Goal: Task Accomplishment & Management: Use online tool/utility

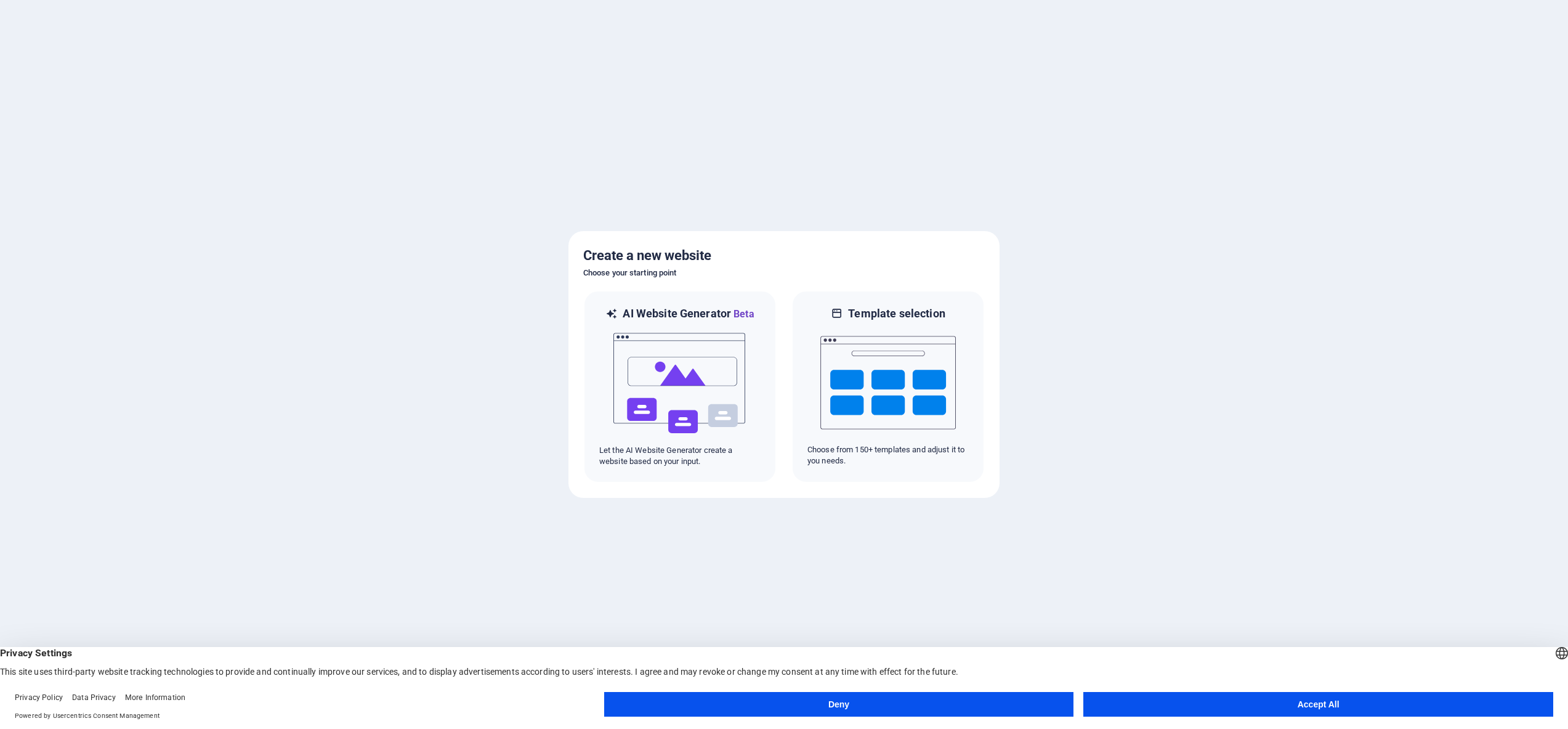
click at [1233, 698] on button "Accept All" at bounding box center [1318, 705] width 470 height 24
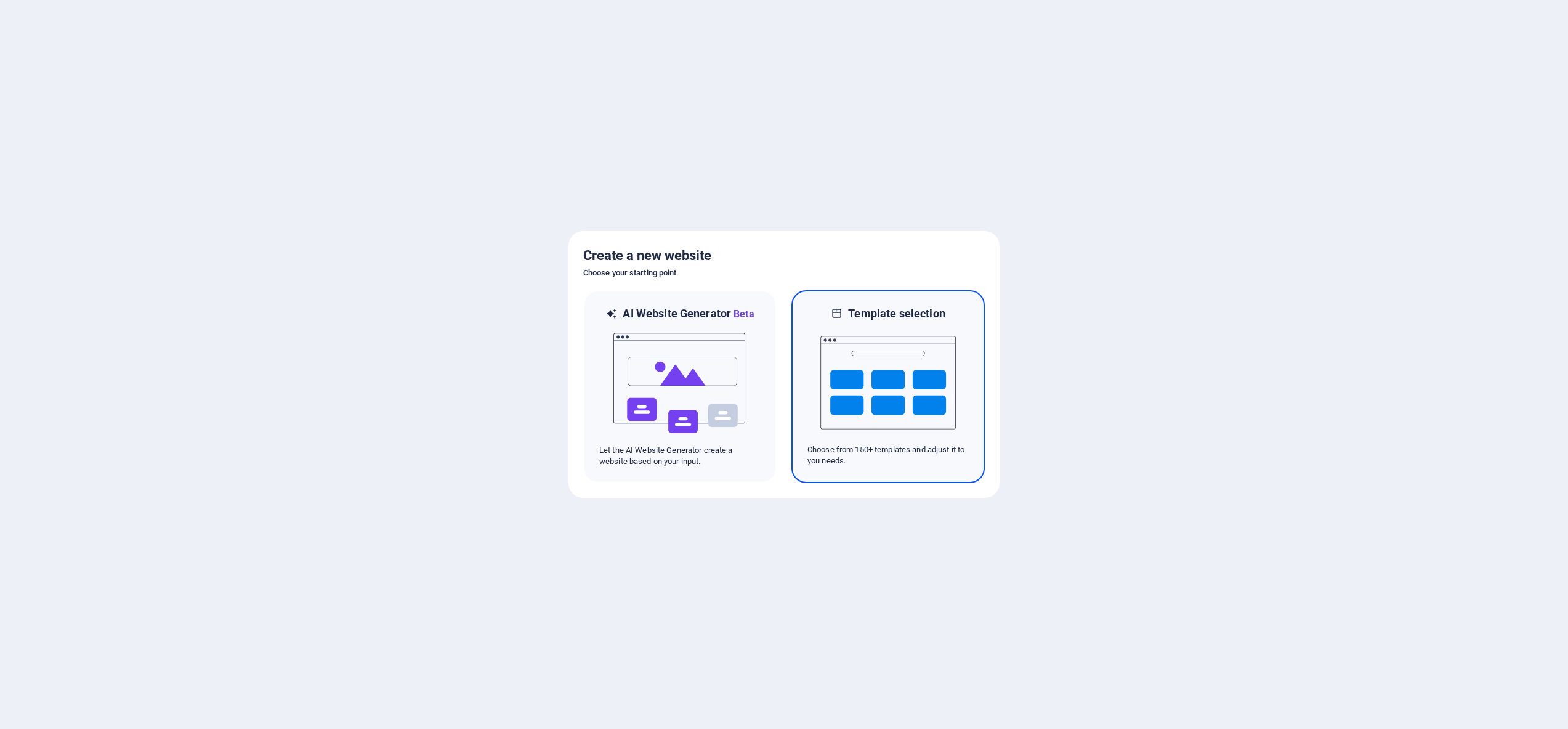
click at [902, 382] on img at bounding box center [888, 382] width 136 height 123
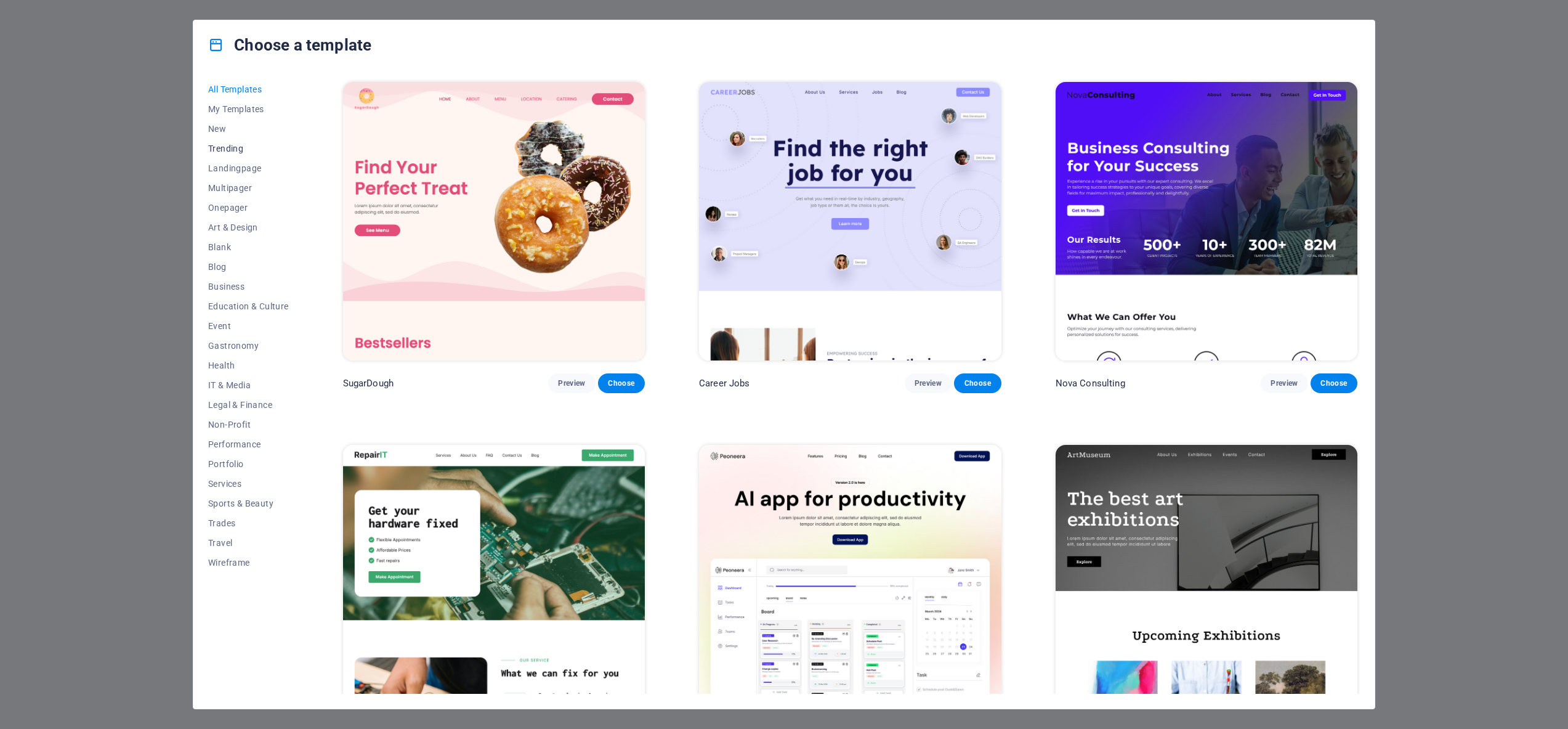
click at [236, 149] on span "Trending" at bounding box center [248, 148] width 81 height 10
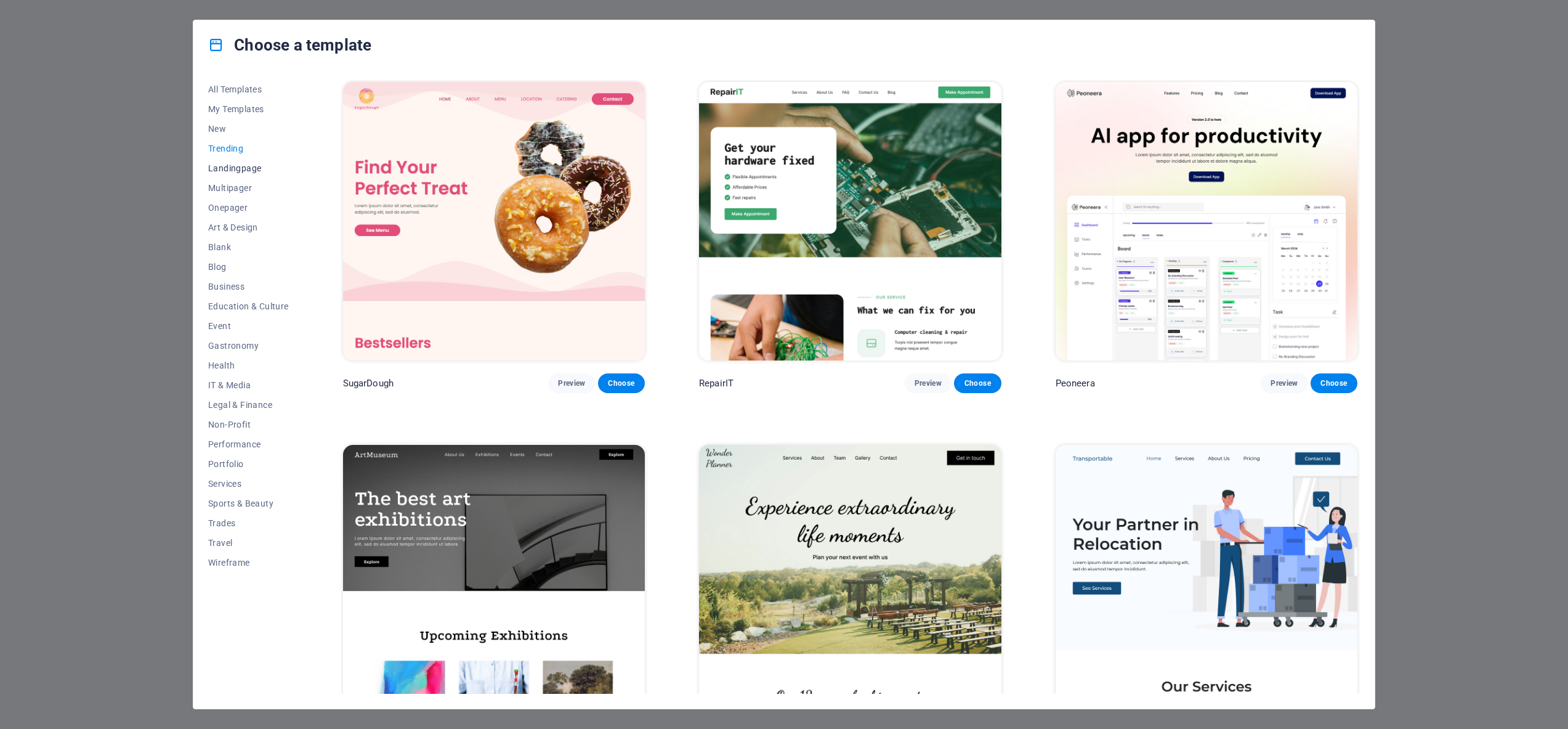
click at [240, 168] on span "Landingpage" at bounding box center [248, 168] width 81 height 10
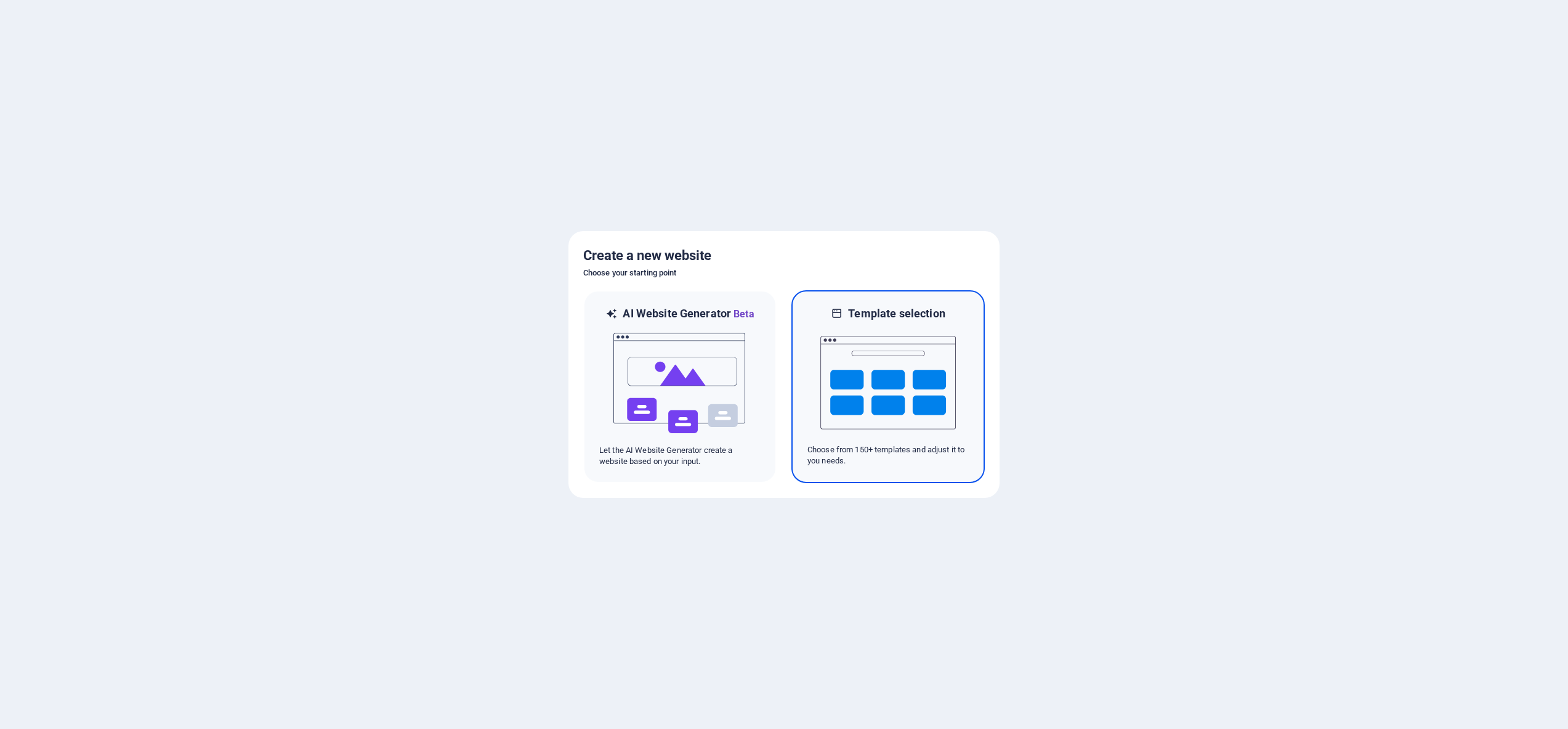
click at [886, 374] on img at bounding box center [888, 382] width 136 height 123
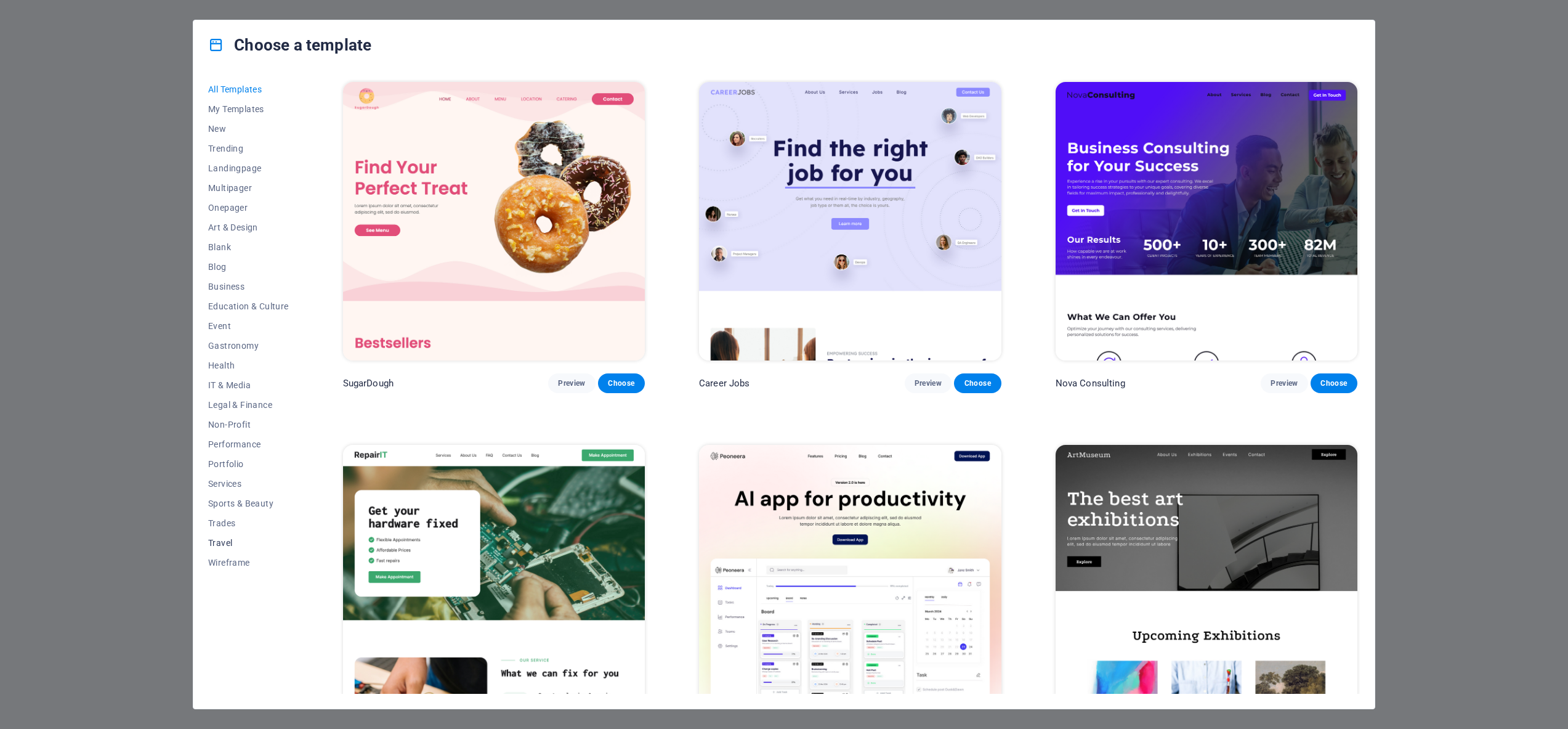
click at [218, 542] on span "Travel" at bounding box center [248, 543] width 81 height 10
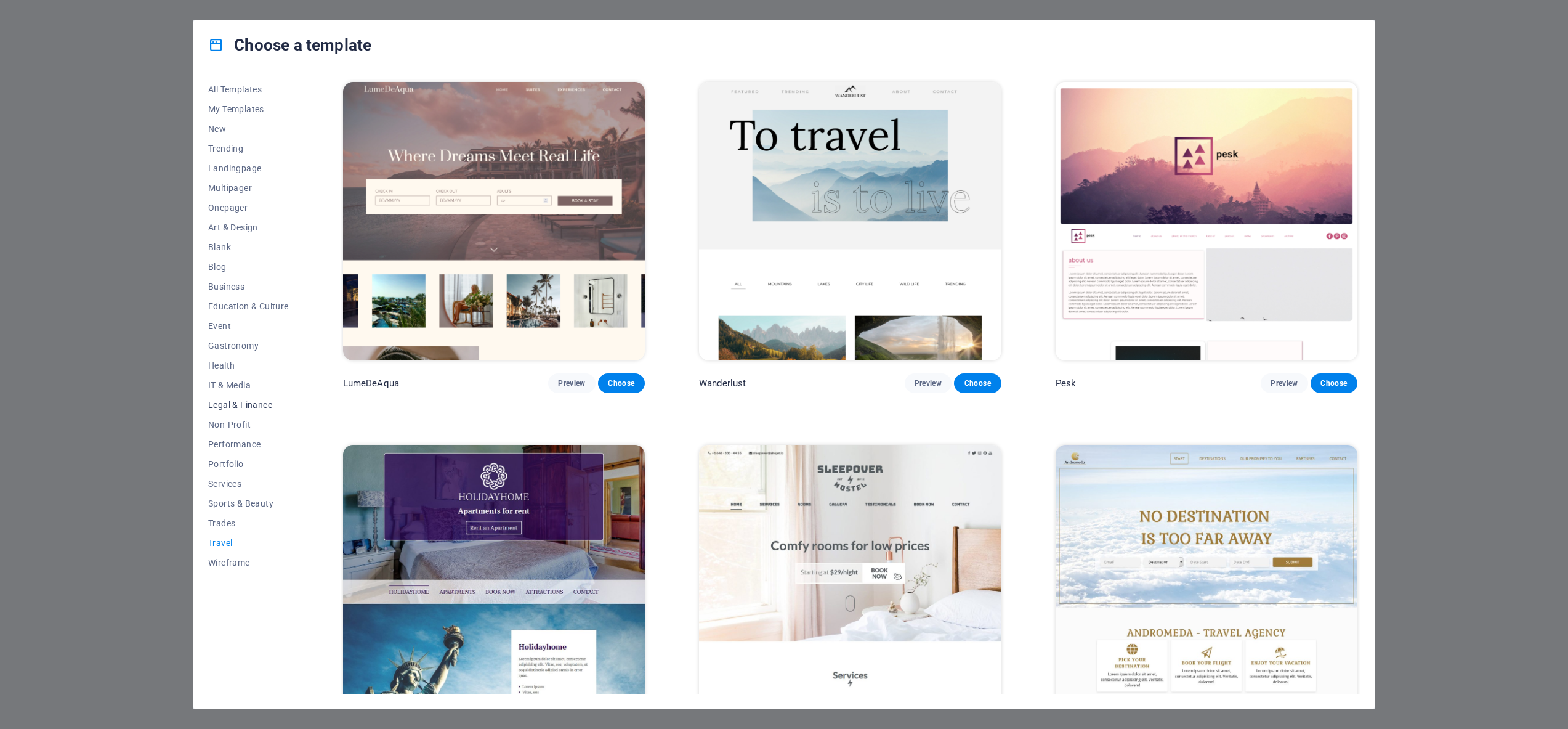
click at [227, 405] on span "Legal & Finance" at bounding box center [248, 405] width 81 height 10
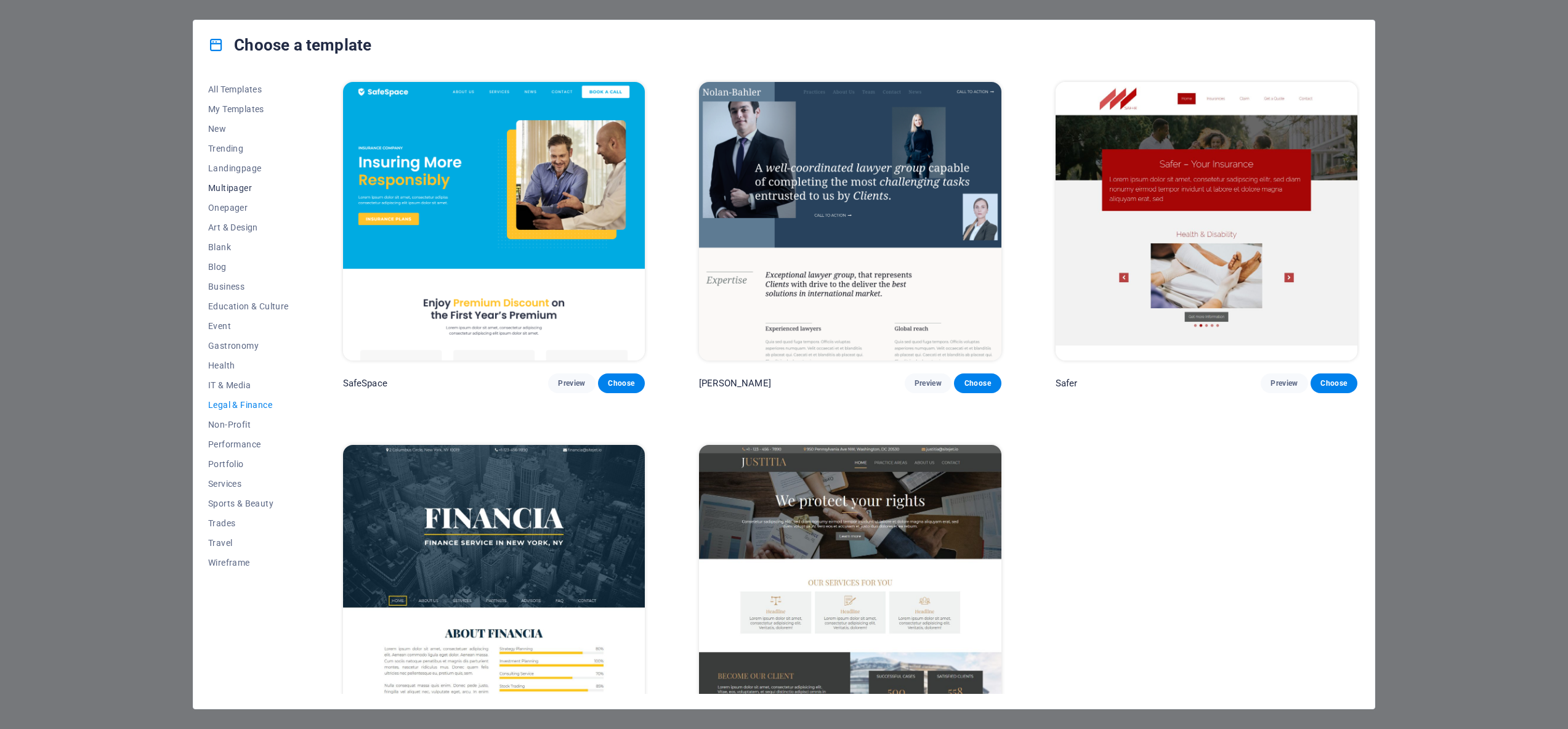
click at [229, 187] on span "Multipager" at bounding box center [248, 188] width 81 height 10
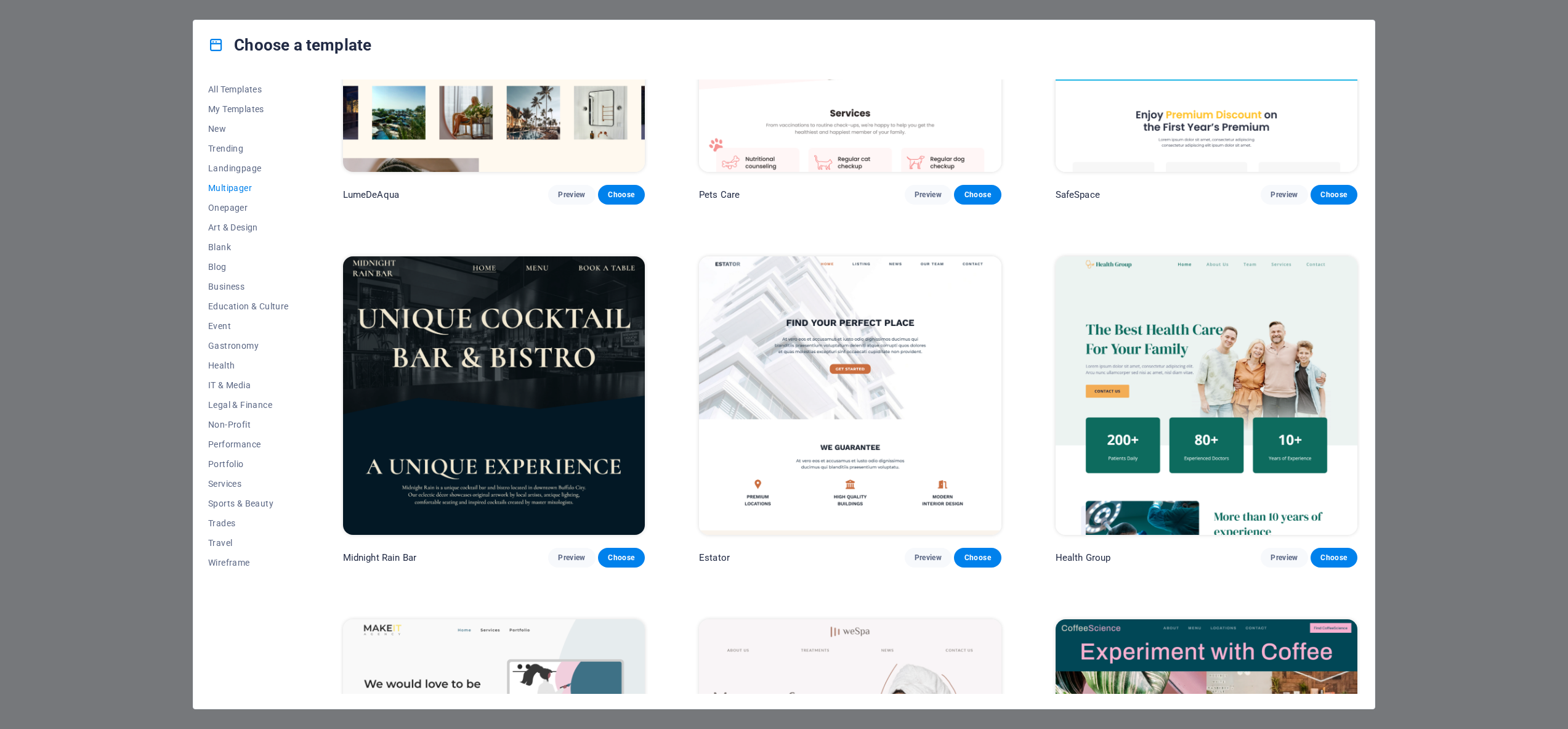
scroll to position [2006, 0]
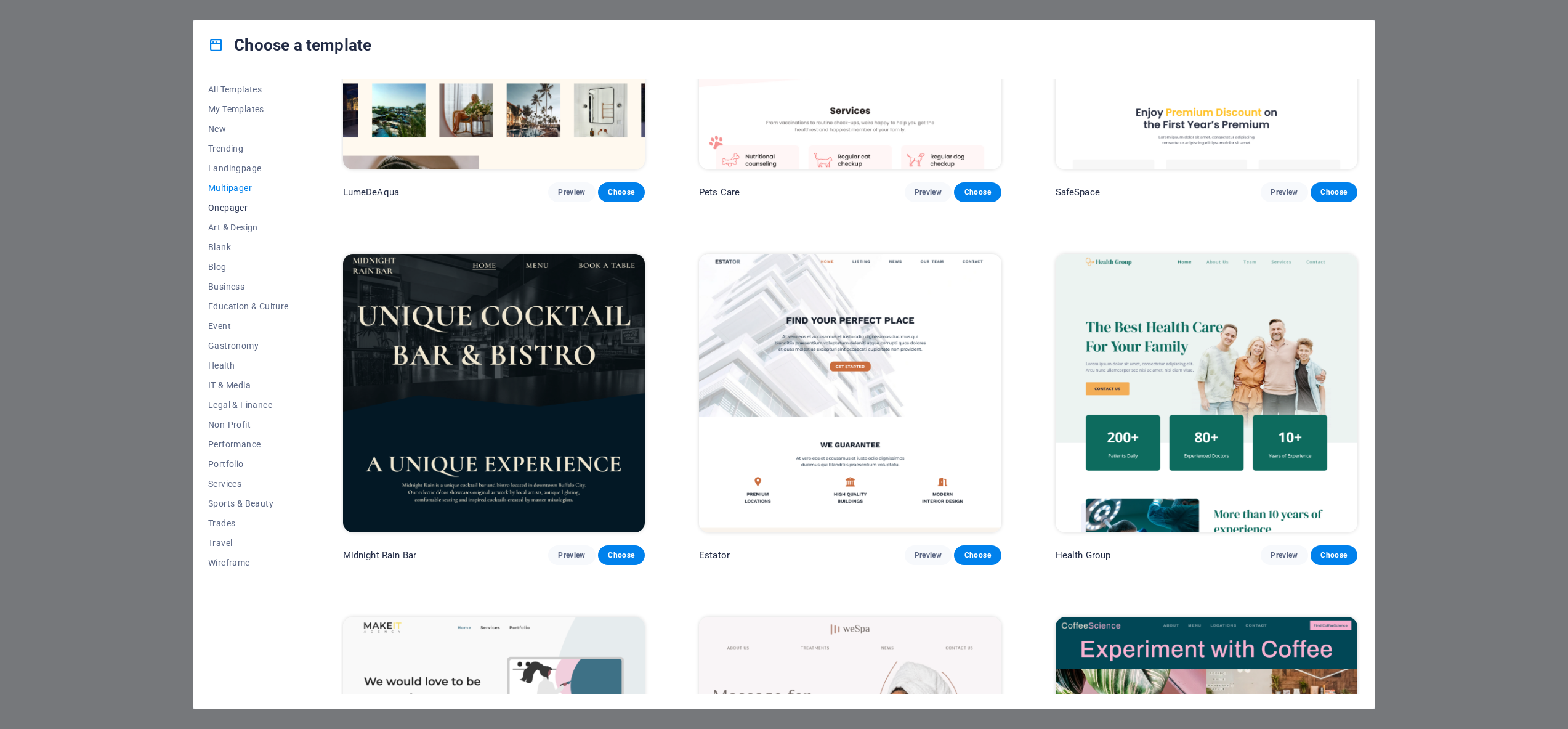
click at [235, 209] on span "Onepager" at bounding box center [248, 207] width 81 height 10
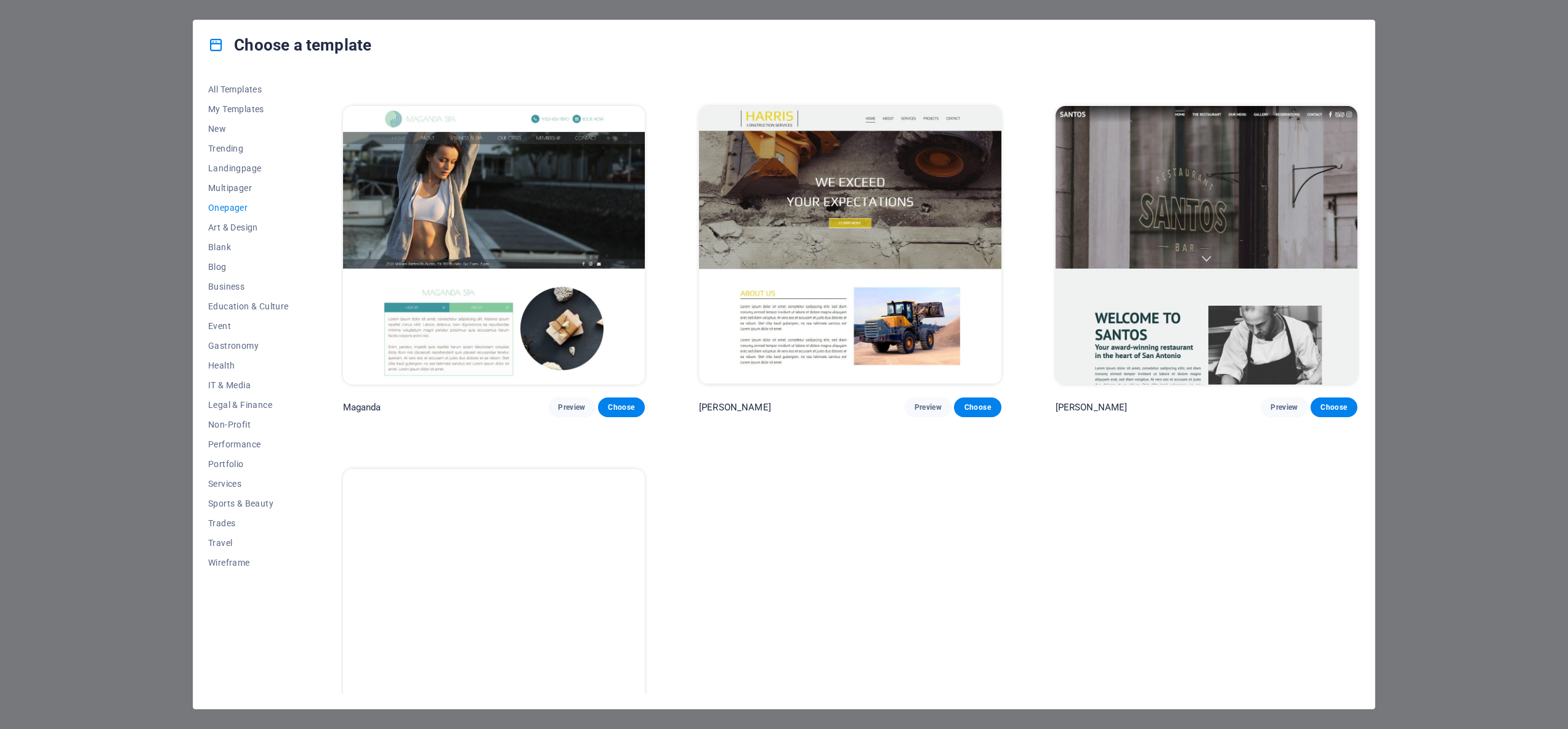
scroll to position [8004, 0]
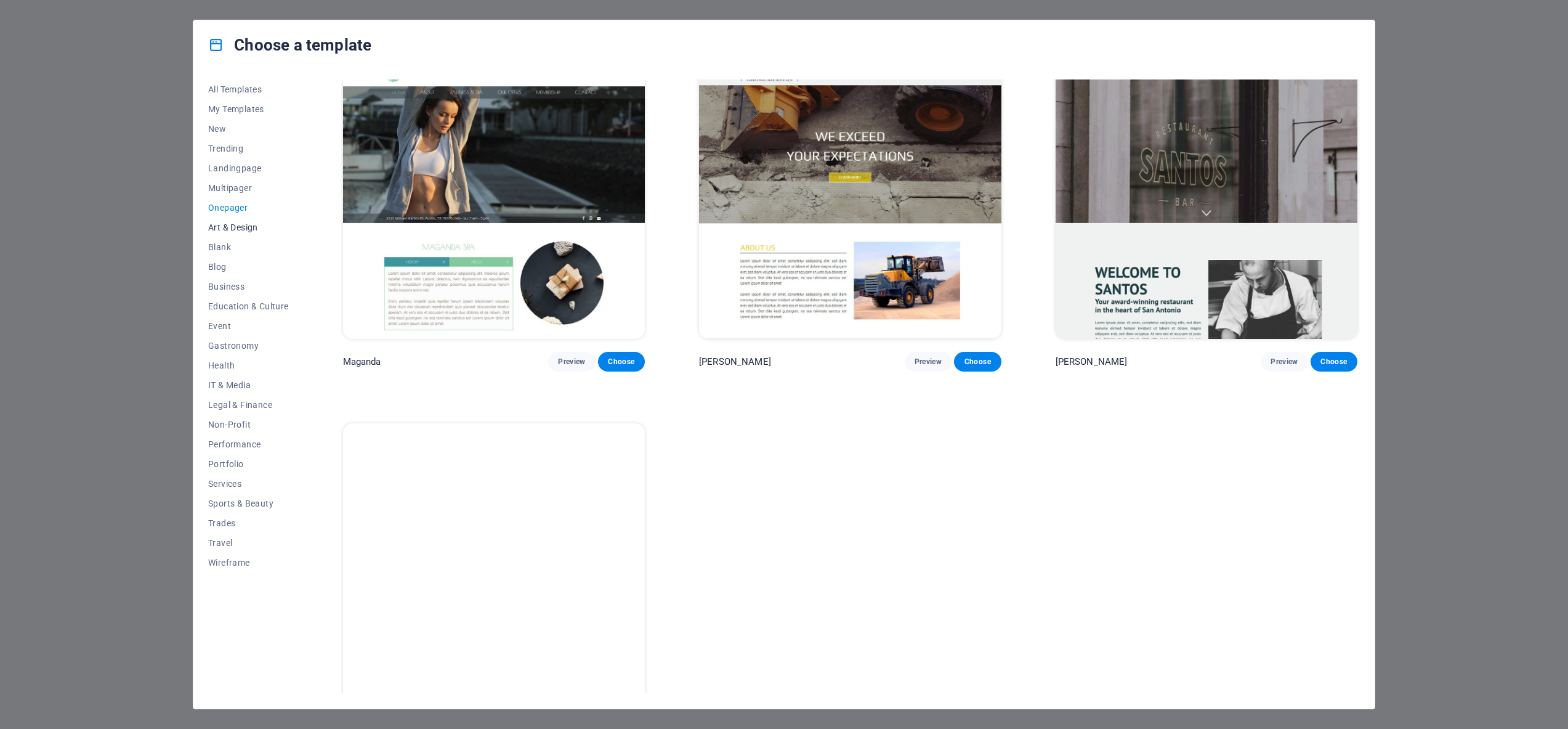
click at [240, 225] on span "Art & Design" at bounding box center [248, 227] width 81 height 10
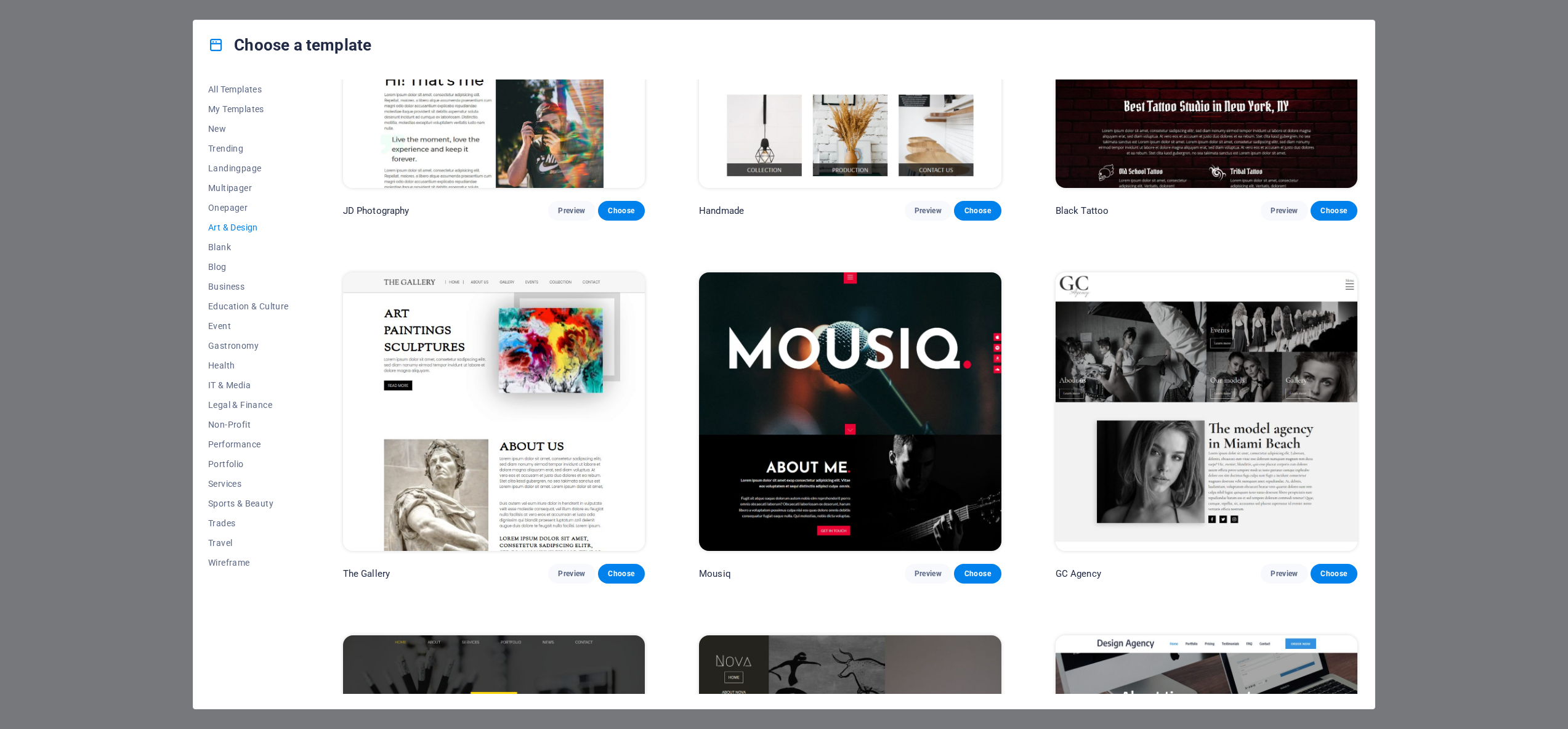
scroll to position [536, 0]
click at [918, 568] on span "Preview" at bounding box center [928, 573] width 27 height 10
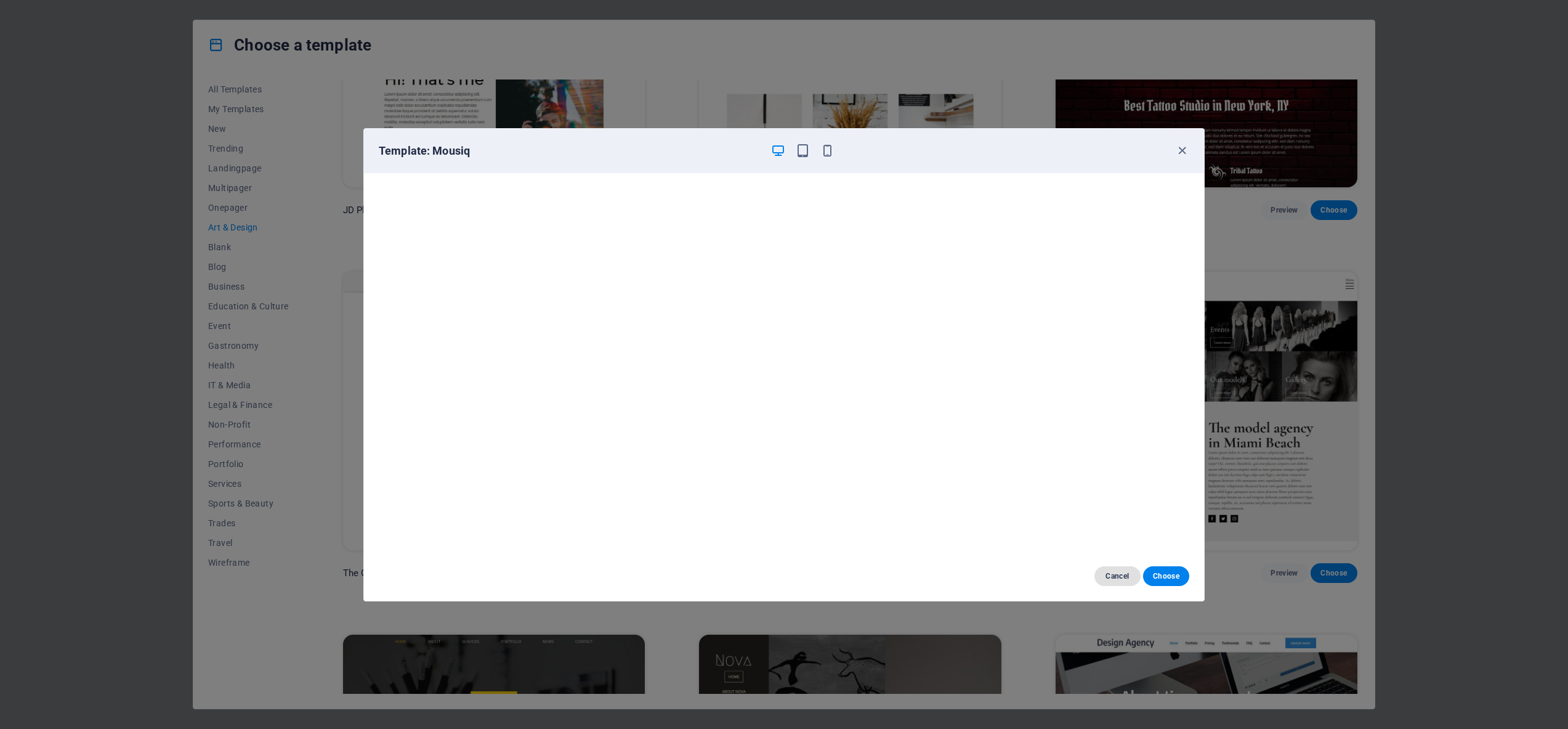
click at [1118, 571] on span "Cancel" at bounding box center [1117, 576] width 27 height 10
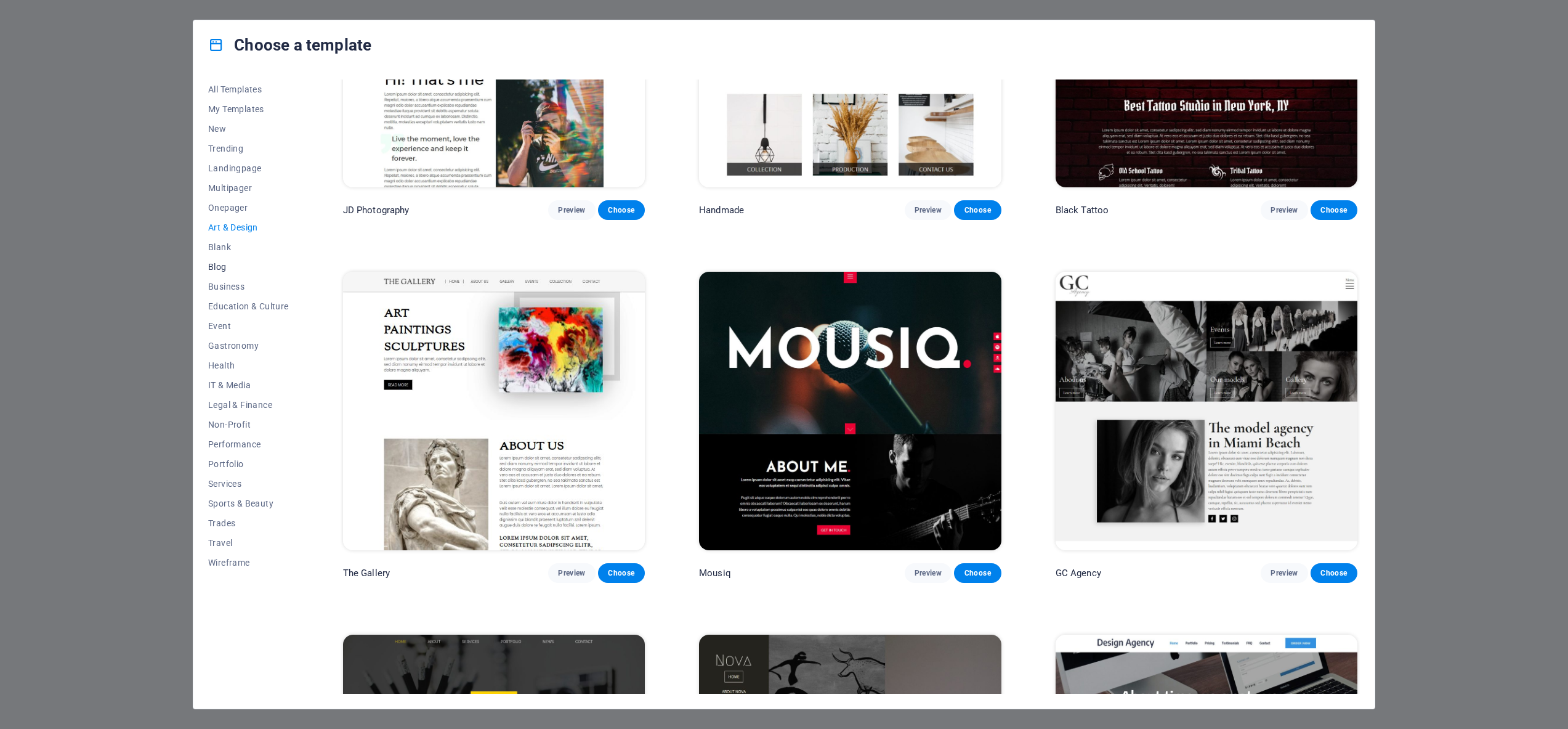
click at [227, 265] on span "Blog" at bounding box center [248, 267] width 81 height 10
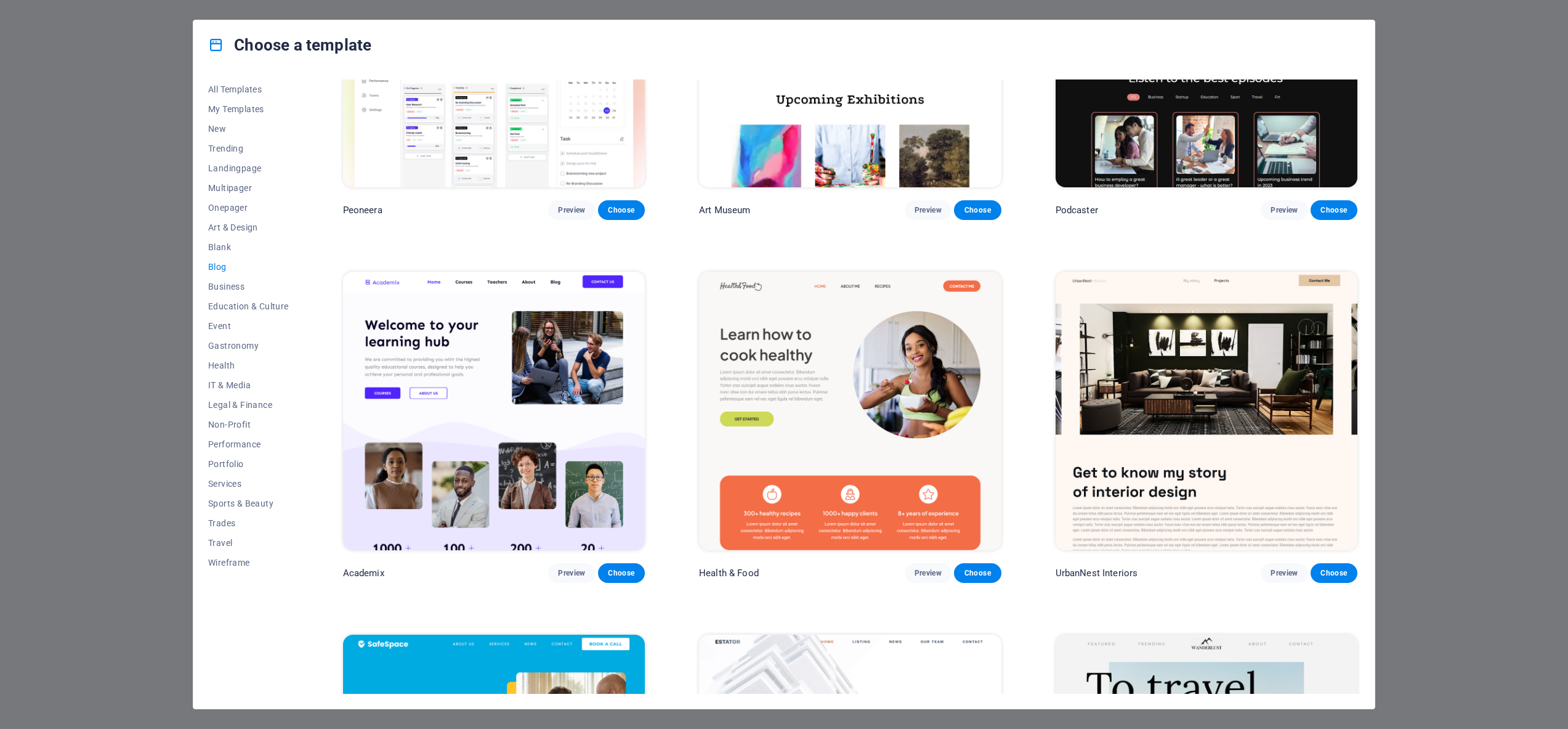
click at [227, 276] on button "Blog" at bounding box center [248, 267] width 81 height 20
click at [229, 286] on span "Business" at bounding box center [248, 286] width 81 height 10
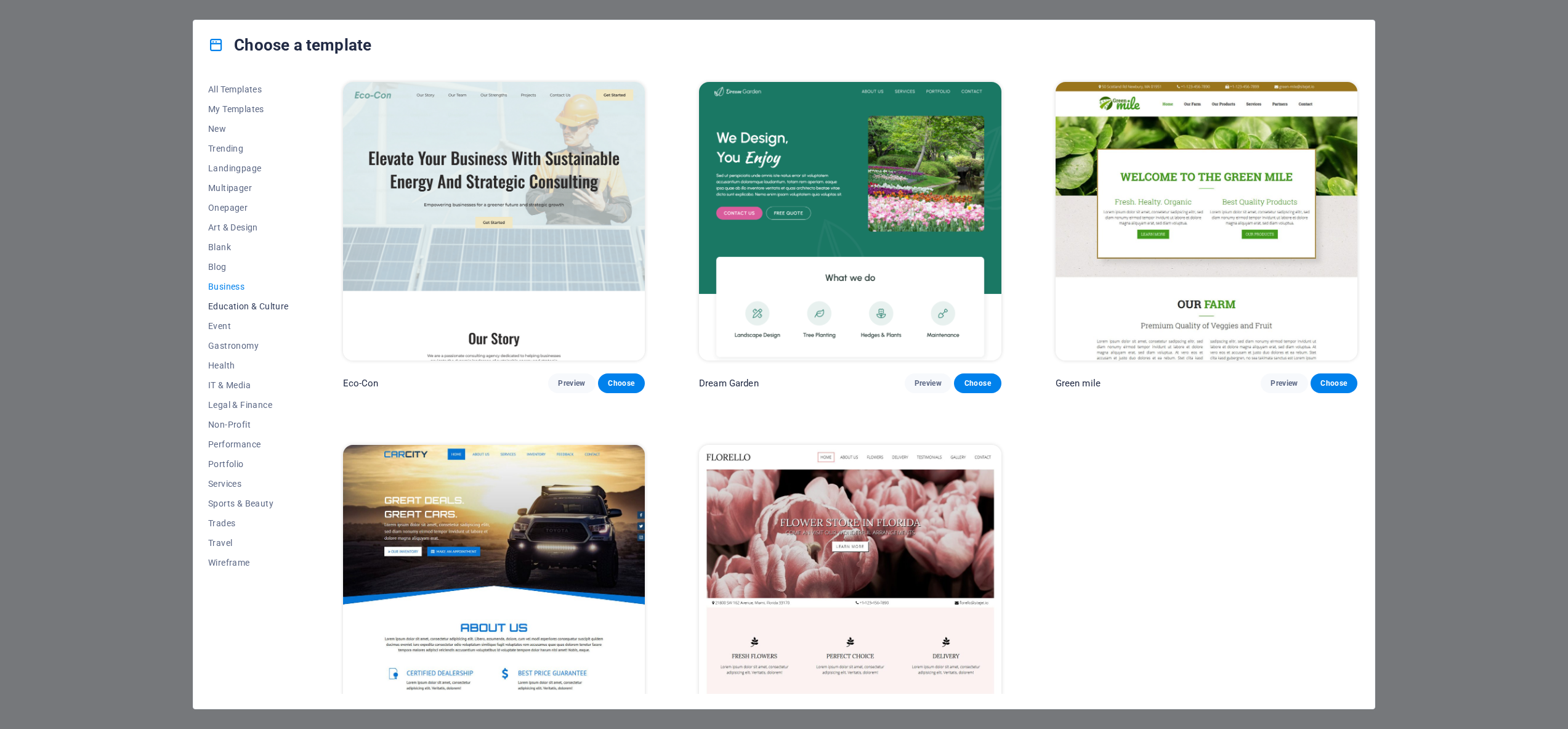
click at [231, 308] on span "Education & Culture" at bounding box center [248, 306] width 81 height 10
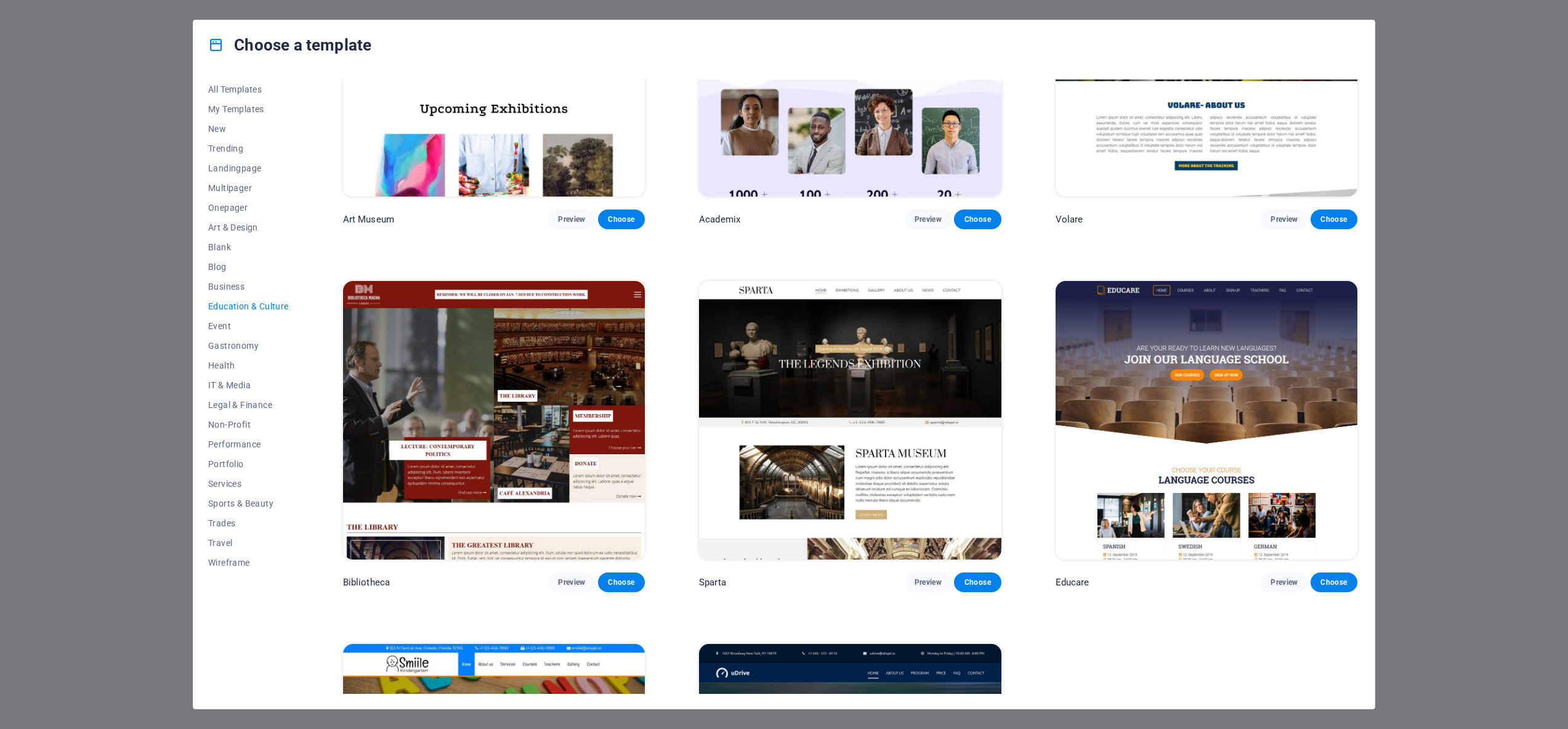
scroll to position [166, 0]
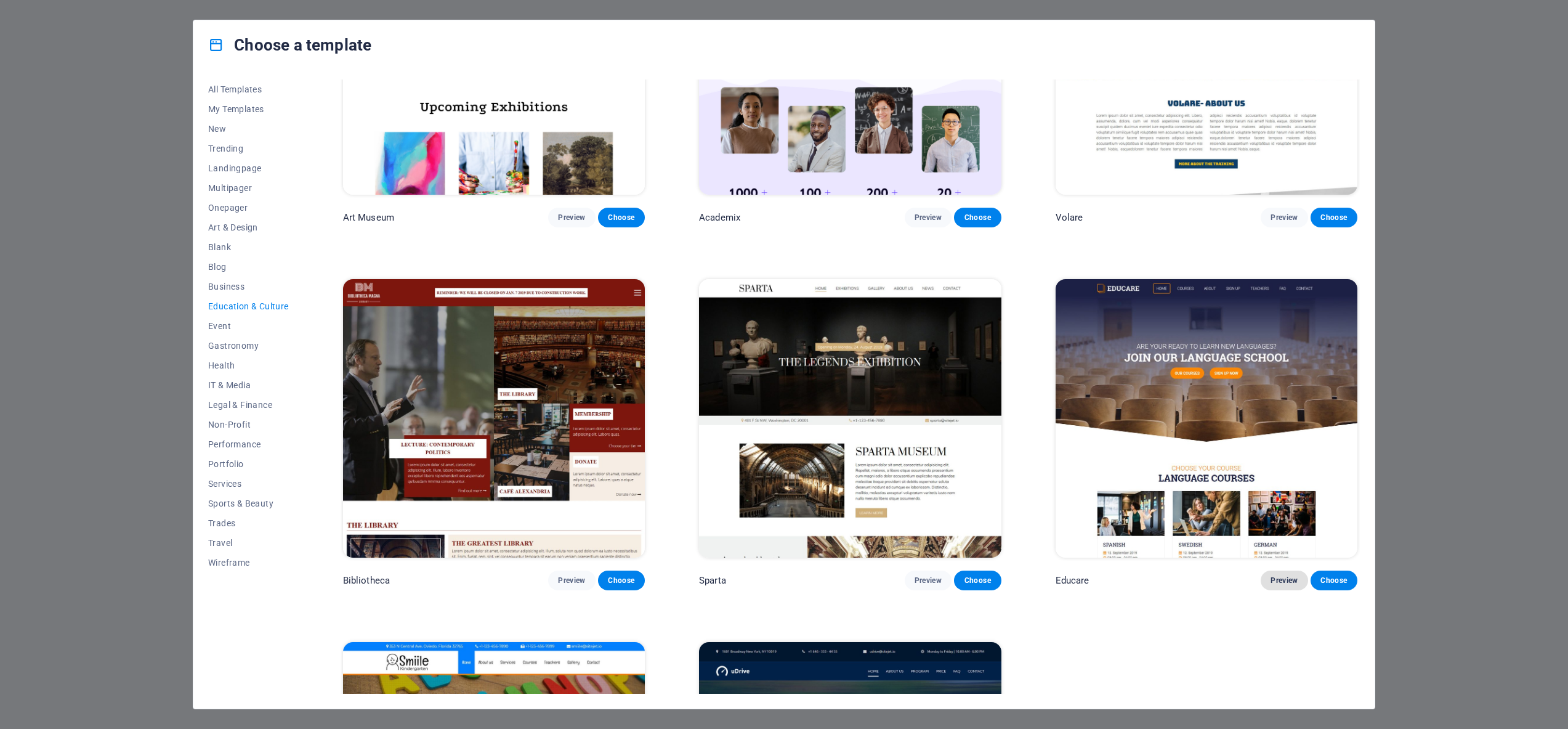
click at [1270, 576] on span "Preview" at bounding box center [1283, 580] width 27 height 10
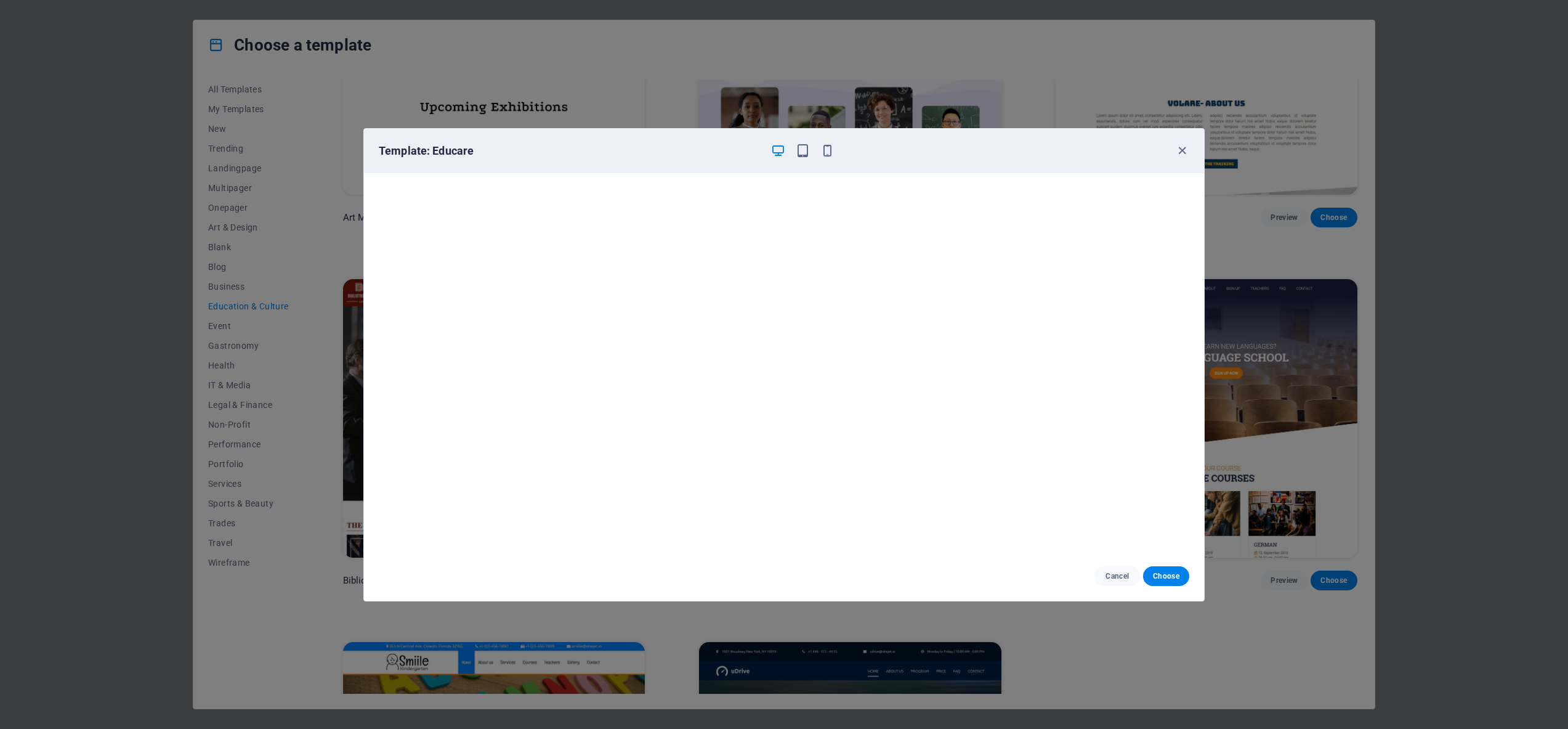
scroll to position [2, 0]
click at [1159, 575] on span "Choose" at bounding box center [1166, 576] width 27 height 10
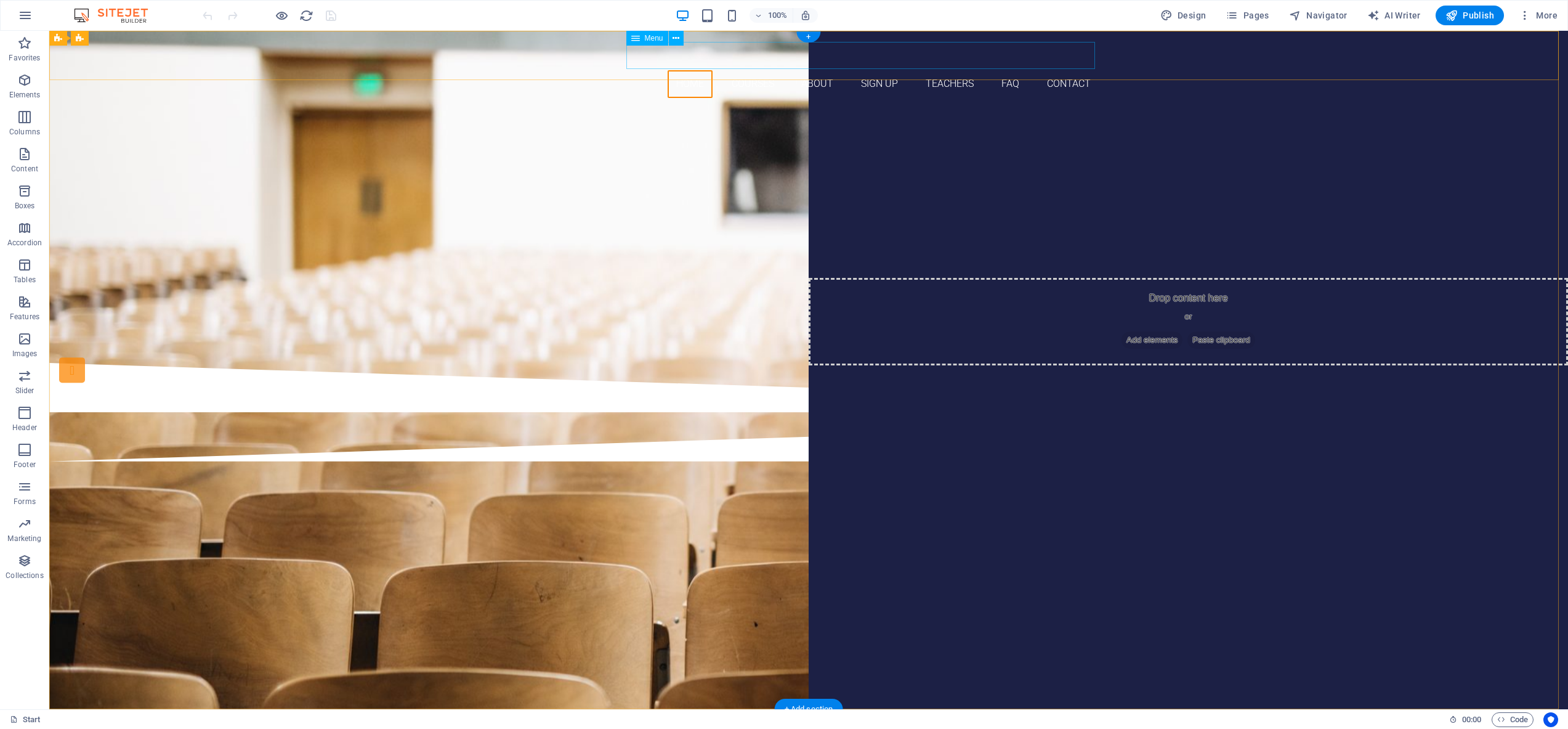
click at [689, 70] on nav "Home Courses About Sign up Teachers FAQ Contact" at bounding box center [808, 84] width 581 height 28
click at [1539, 15] on span "More" at bounding box center [1539, 15] width 39 height 12
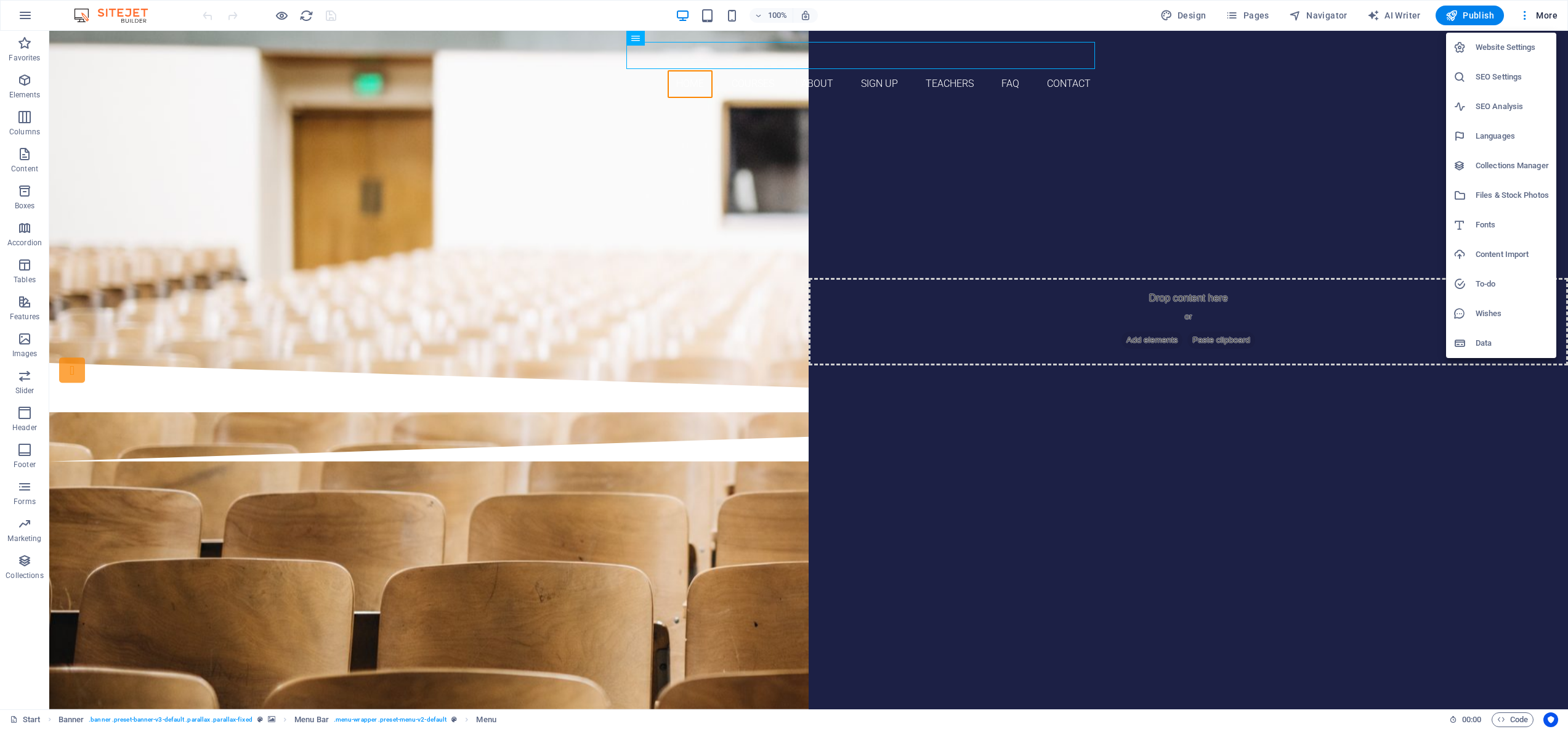
click at [1256, 16] on div at bounding box center [784, 364] width 1568 height 729
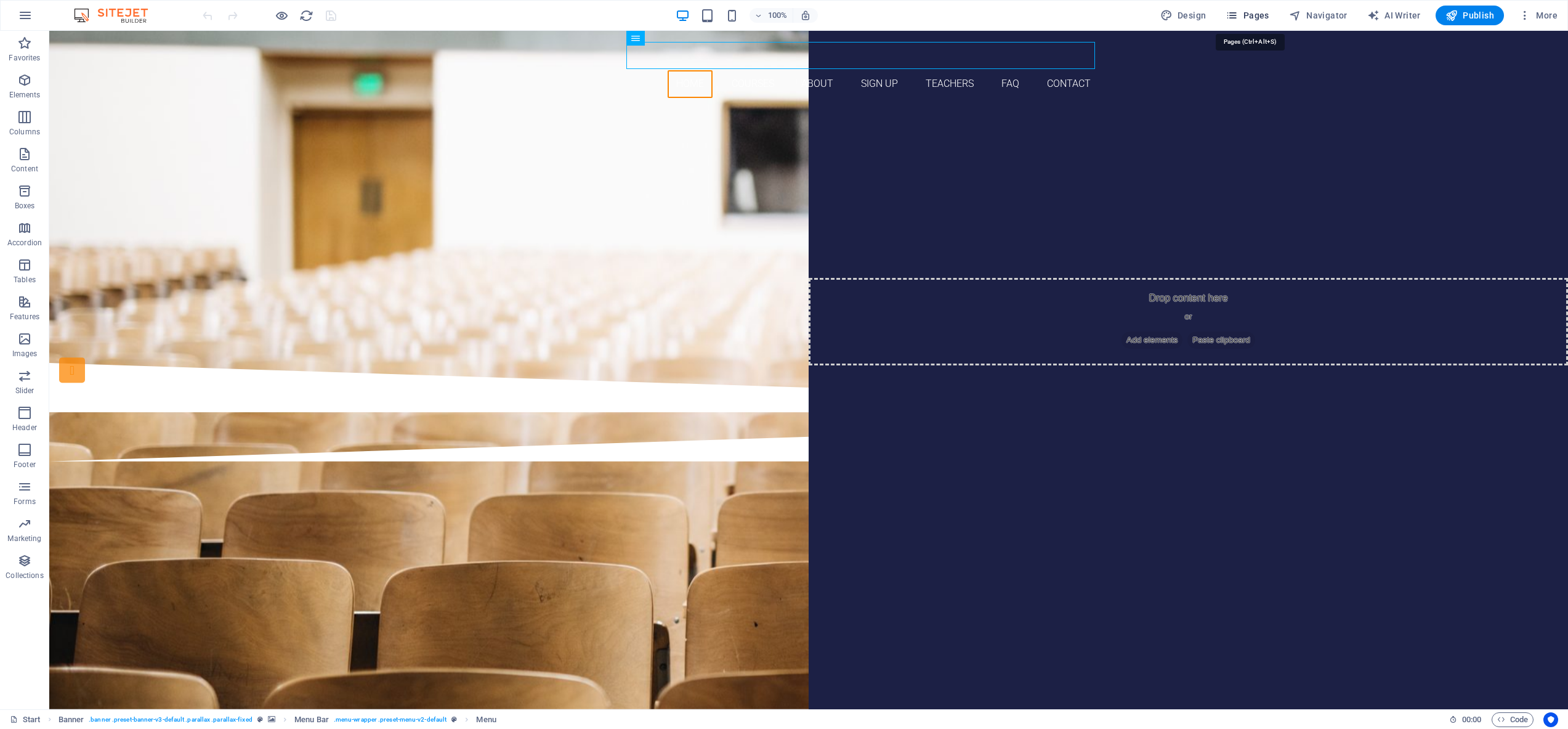
click at [1253, 16] on span "Pages" at bounding box center [1247, 15] width 43 height 12
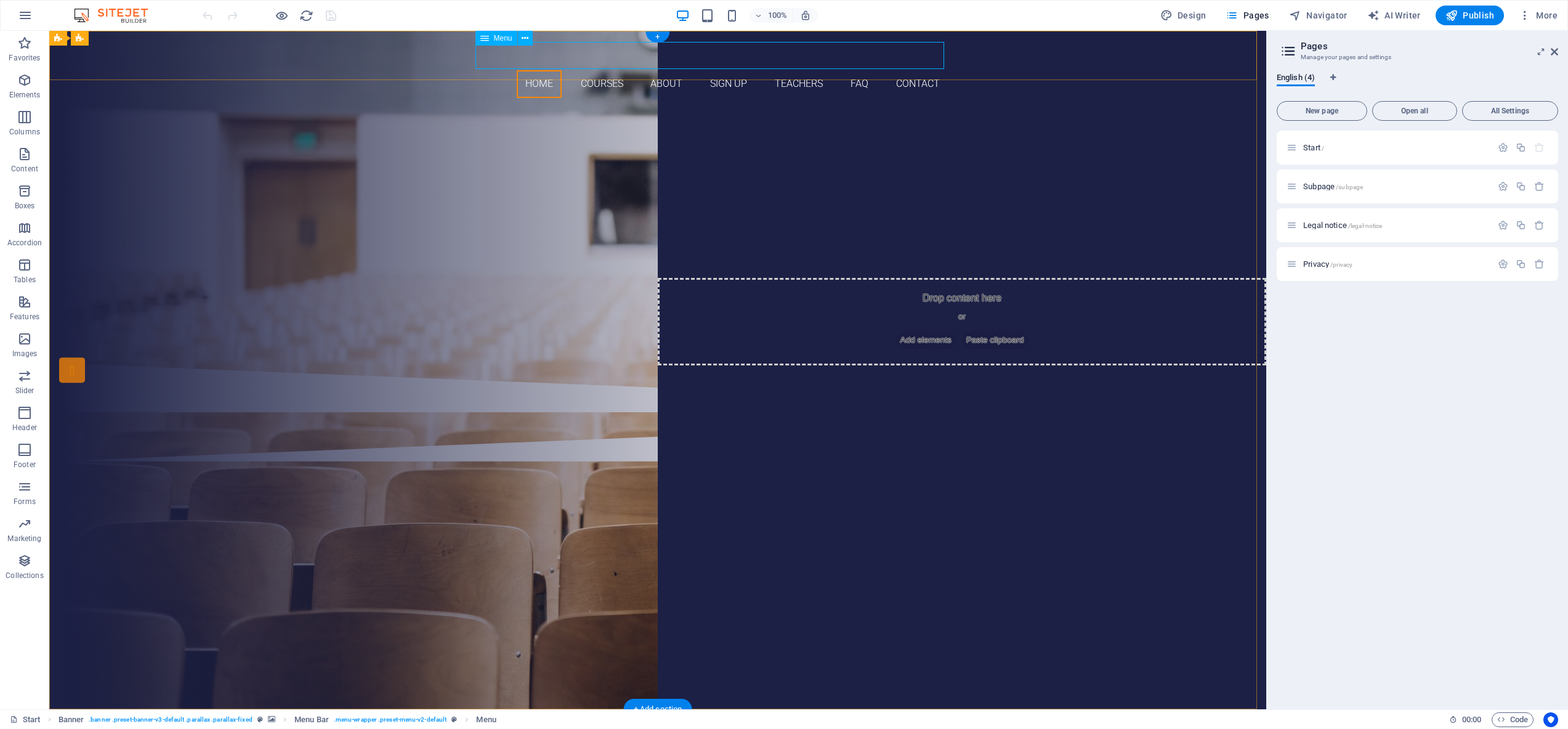
click at [616, 70] on nav "Home Courses About Sign up Teachers FAQ Contact" at bounding box center [657, 84] width 581 height 28
click at [605, 70] on nav "Home Courses About Sign up Teachers FAQ Contact" at bounding box center [657, 84] width 581 height 28
click at [523, 37] on icon at bounding box center [525, 38] width 7 height 13
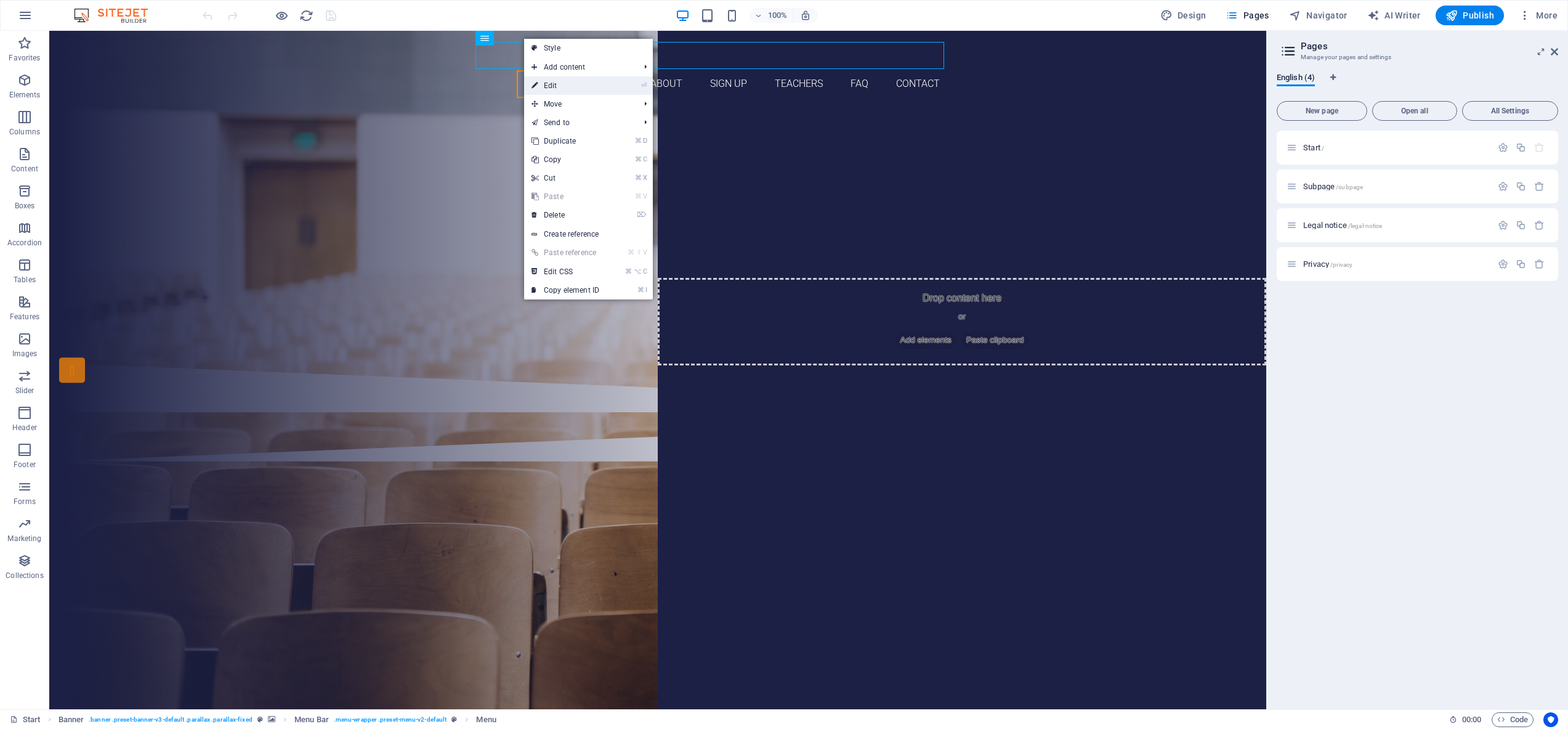
click at [538, 80] on link "⏎ Edit" at bounding box center [565, 85] width 82 height 19
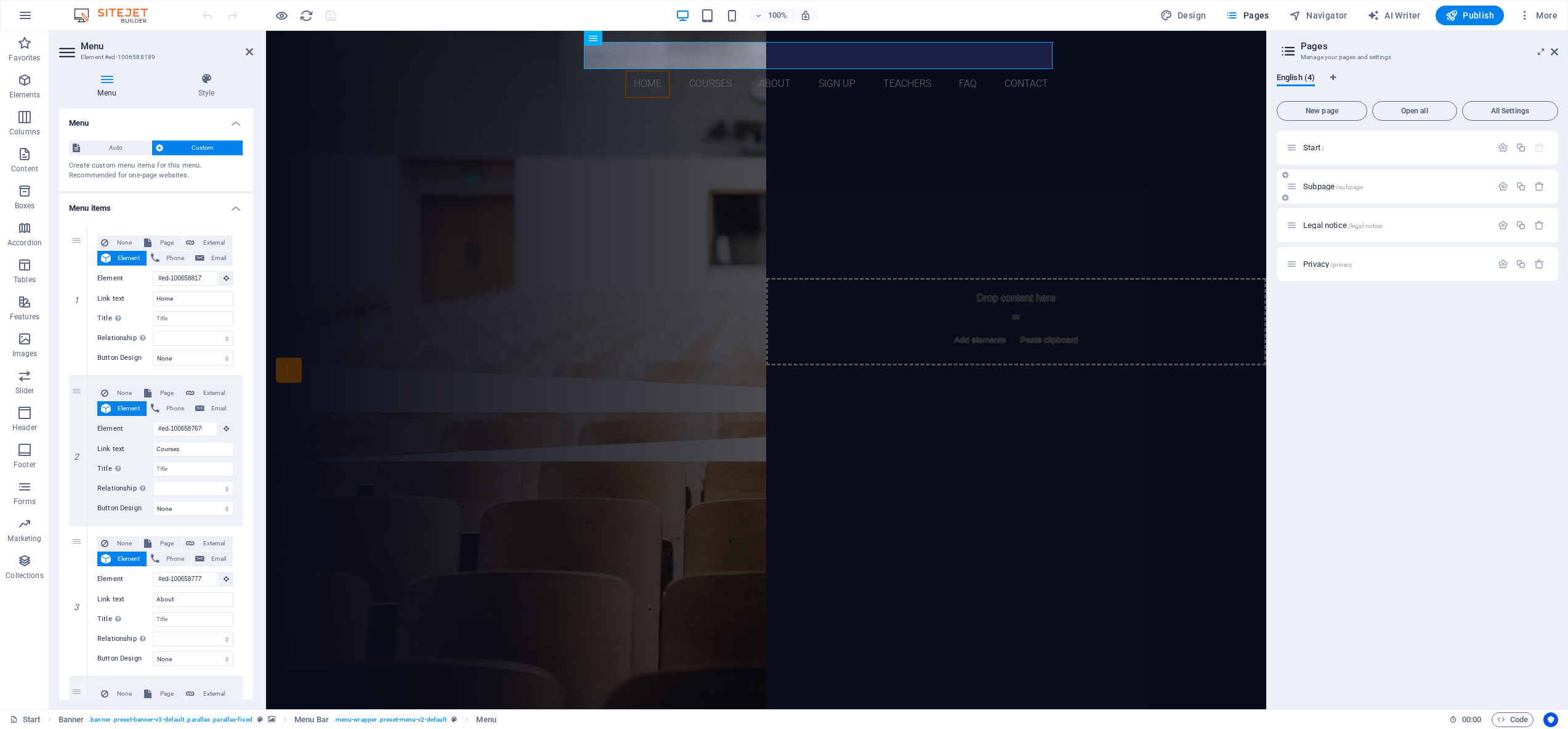
click at [1326, 187] on span "Subpage /subpage" at bounding box center [1333, 186] width 59 height 9
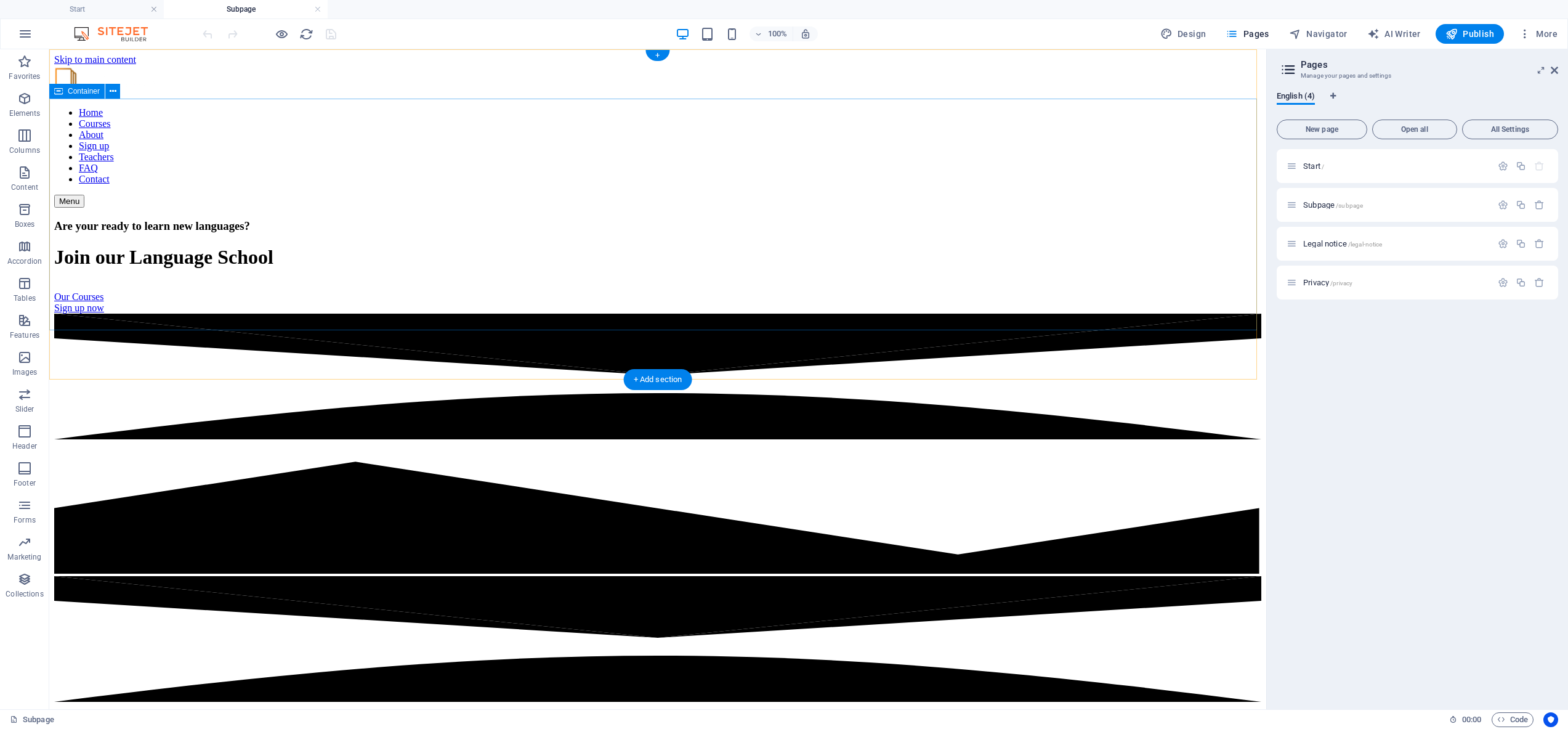
click at [902, 207] on div "Are your ready to learn new languages? Join our Language School Our Courses Sig…" at bounding box center [658, 260] width 1207 height 106
click at [225, 75] on div "Home Courses About Sign up Teachers FAQ Contact Menu" at bounding box center [658, 136] width 1207 height 142
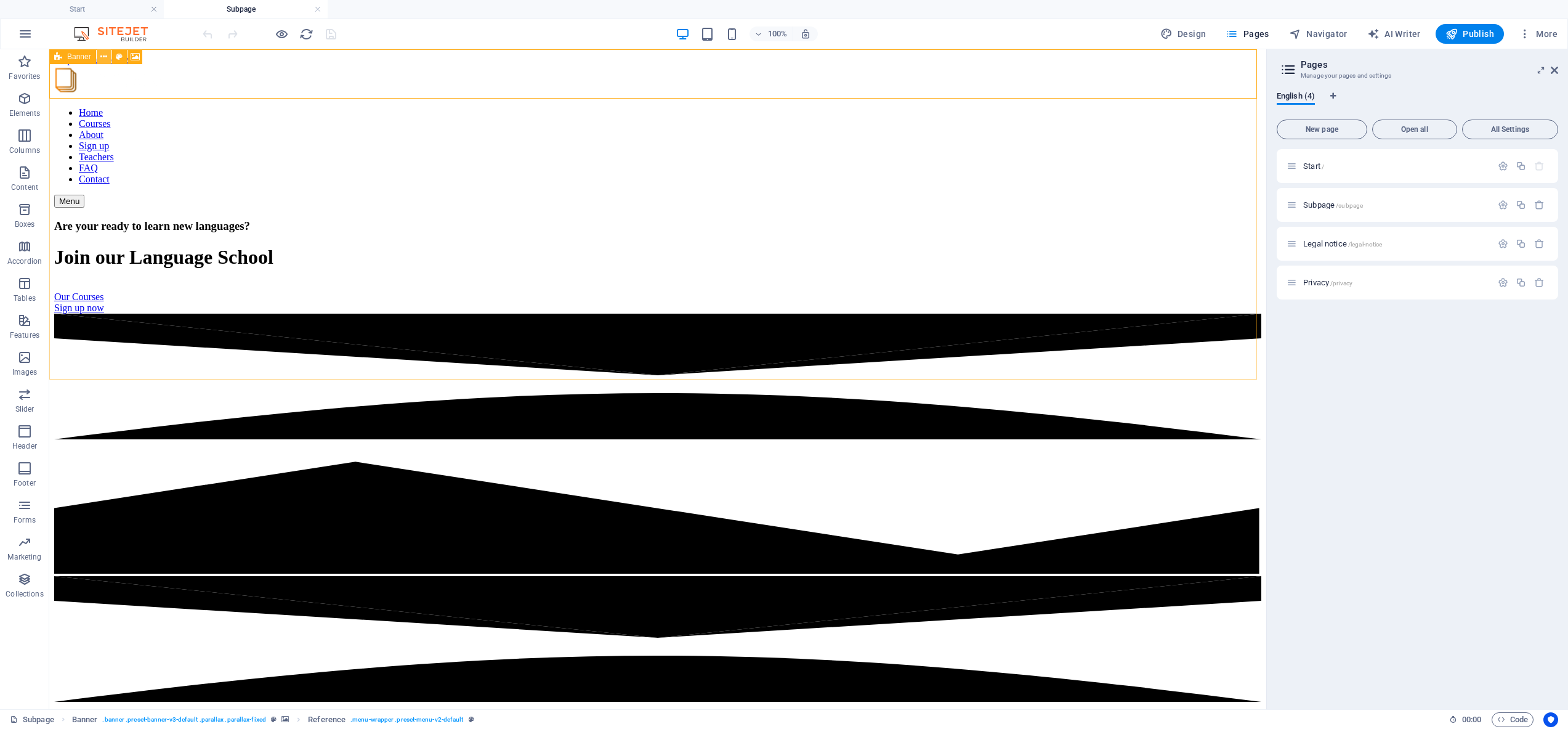
click at [106, 56] on icon at bounding box center [103, 57] width 7 height 13
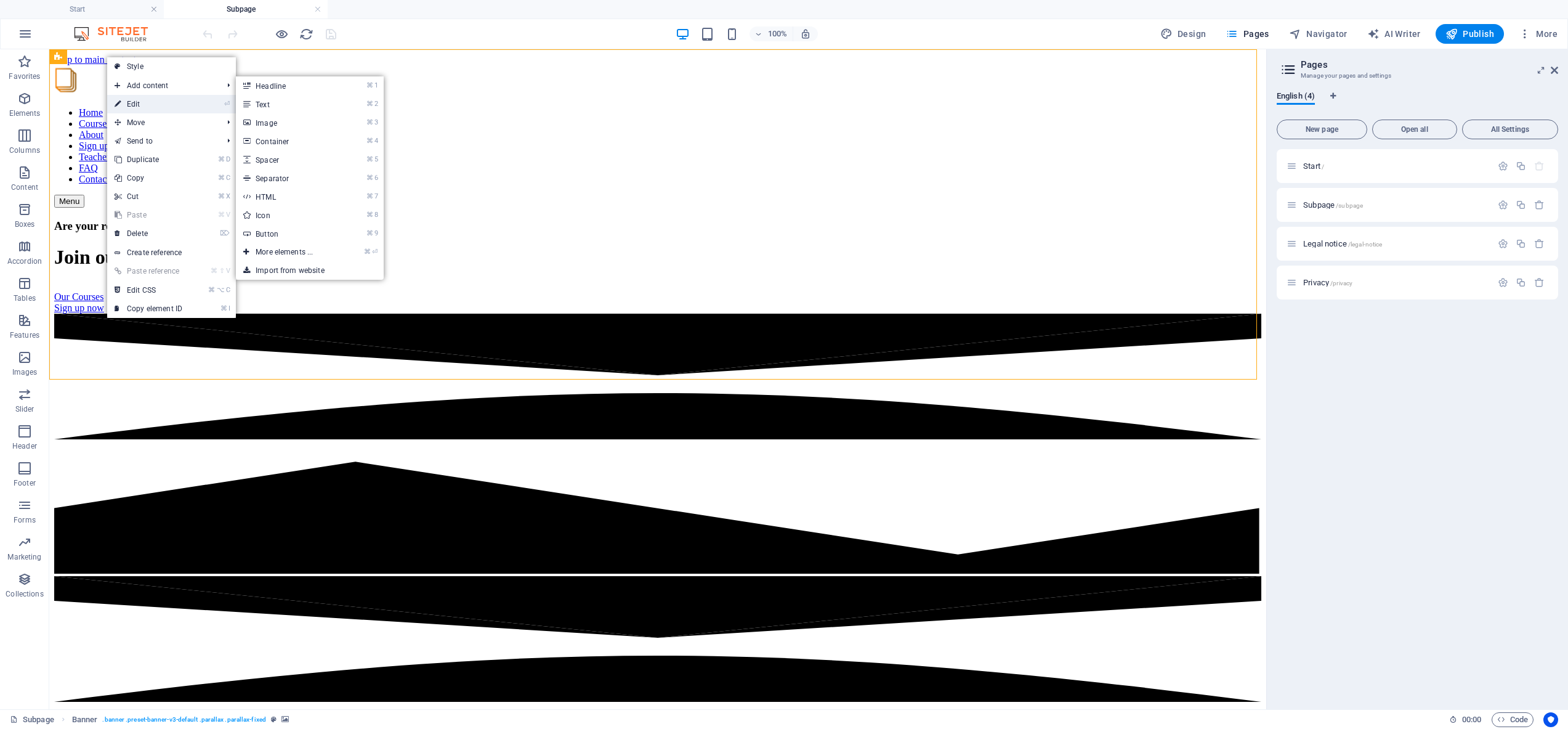
click at [136, 101] on link "⏎ Edit" at bounding box center [148, 104] width 82 height 19
select select "vh"
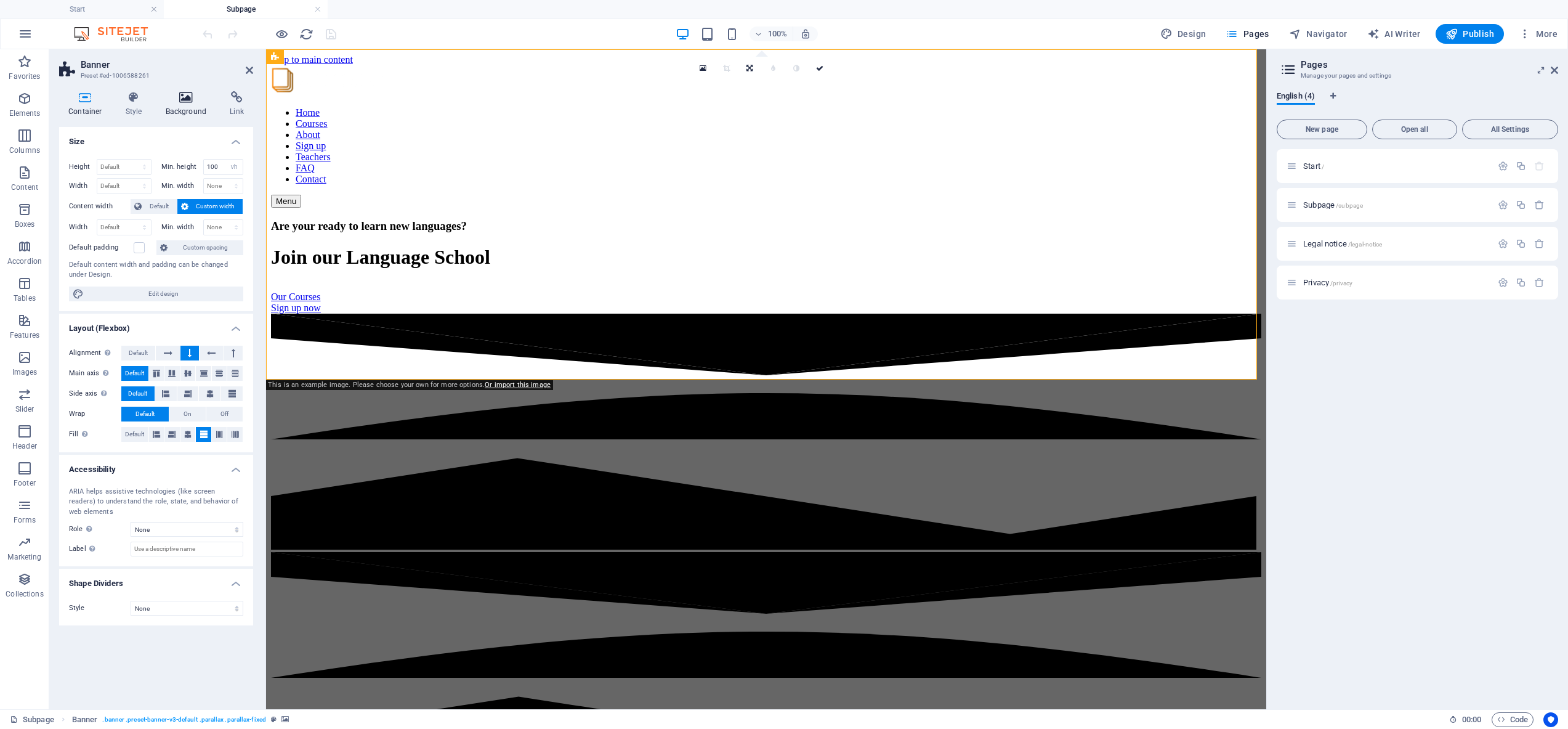
click at [189, 99] on icon at bounding box center [185, 97] width 59 height 12
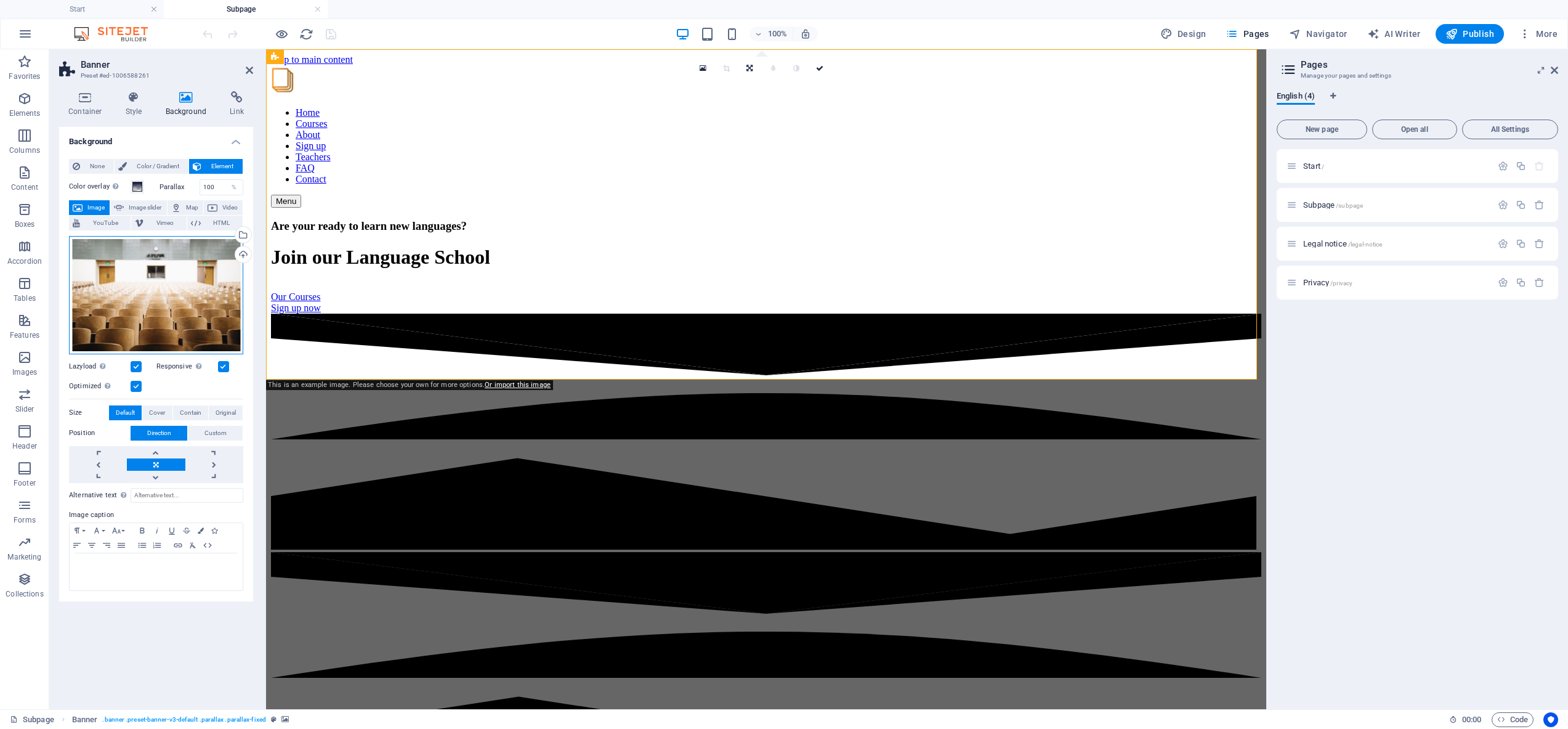
click at [154, 285] on div "Drag files here, click to choose files or select files from Files or our free s…" at bounding box center [156, 295] width 174 height 118
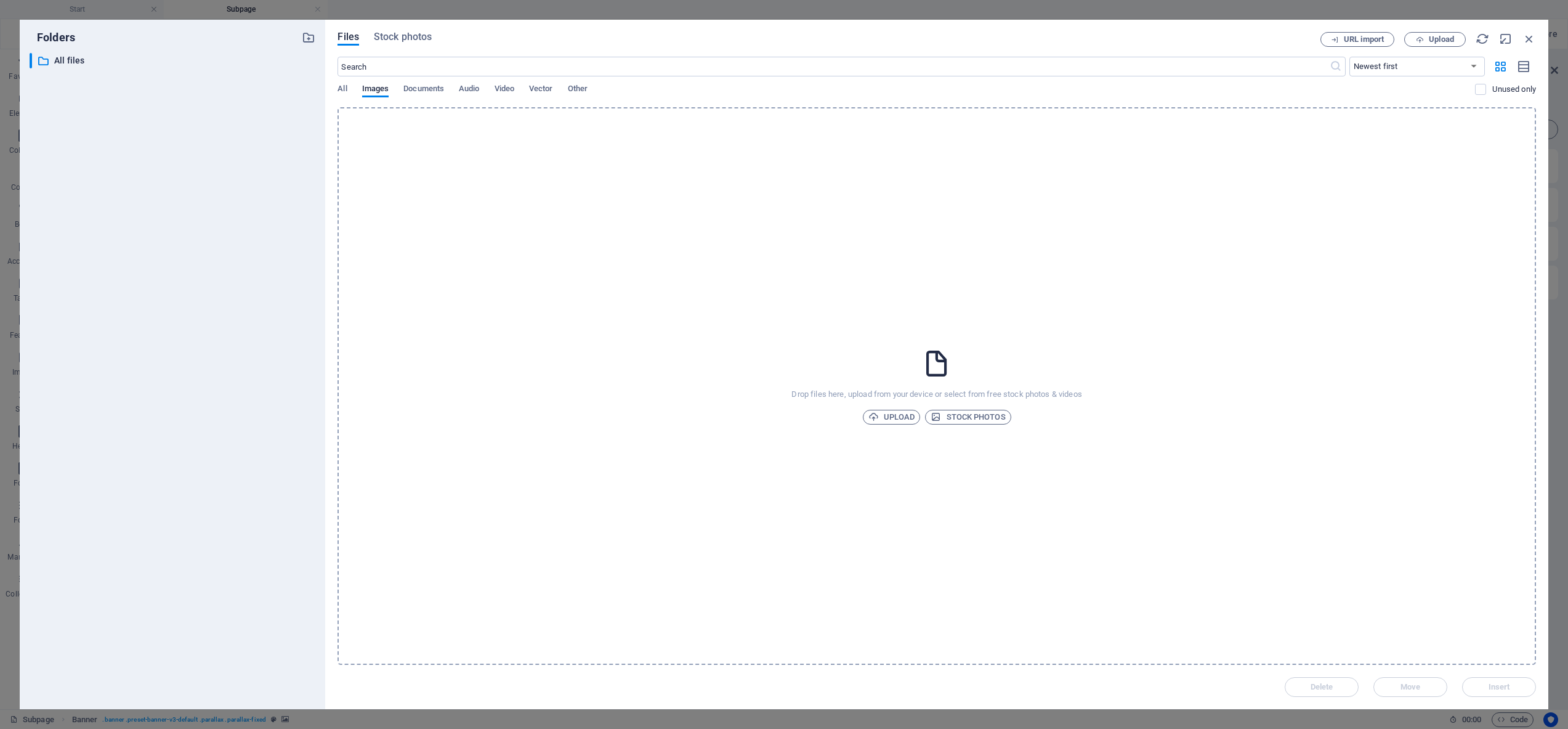
click at [348, 89] on div "All Images Documents Audio Video Vector Other" at bounding box center [906, 95] width 1138 height 24
click at [346, 89] on span "All" at bounding box center [342, 89] width 9 height 17
click at [398, 41] on span "Stock photos" at bounding box center [403, 37] width 58 height 15
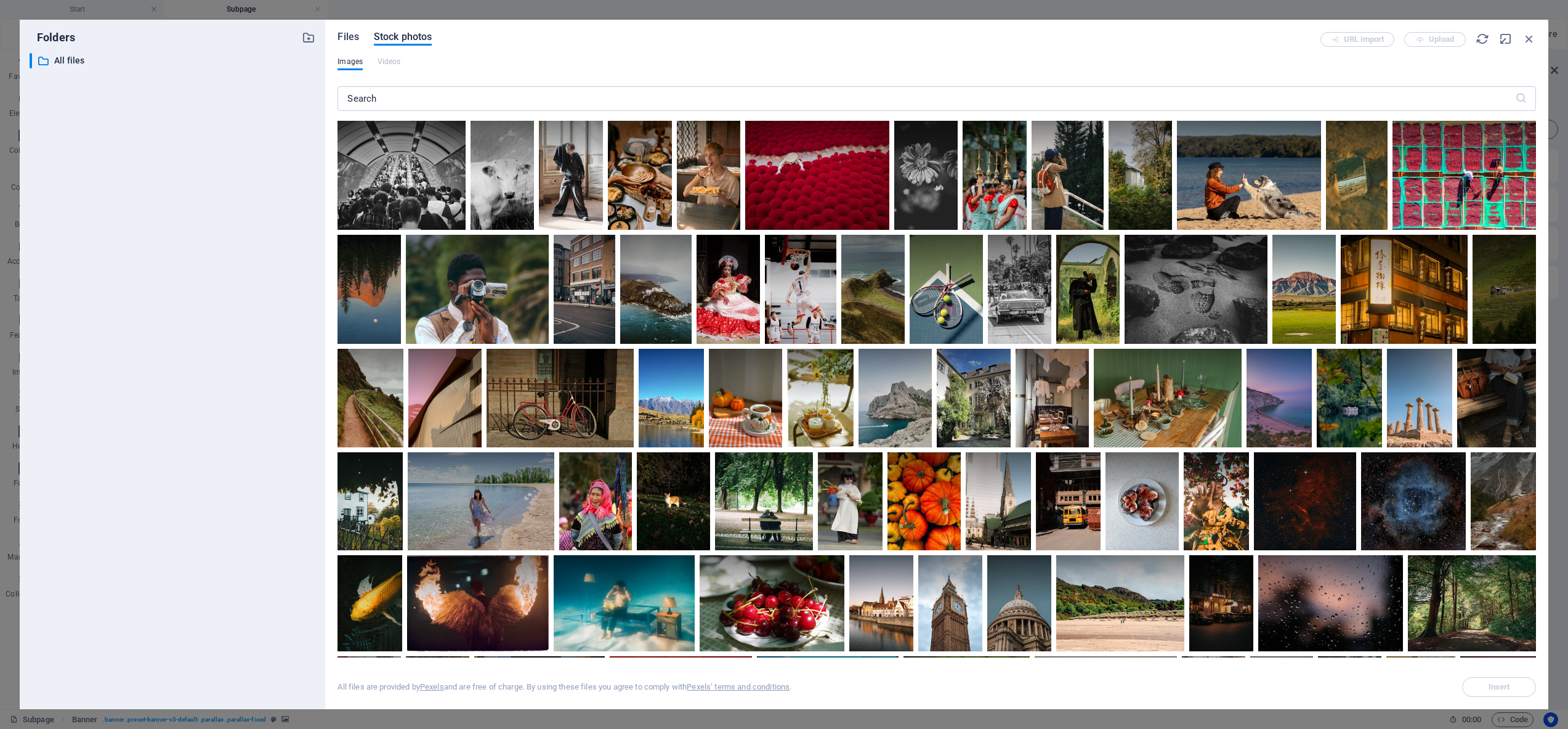
click at [352, 37] on span "Files" at bounding box center [348, 37] width 22 height 15
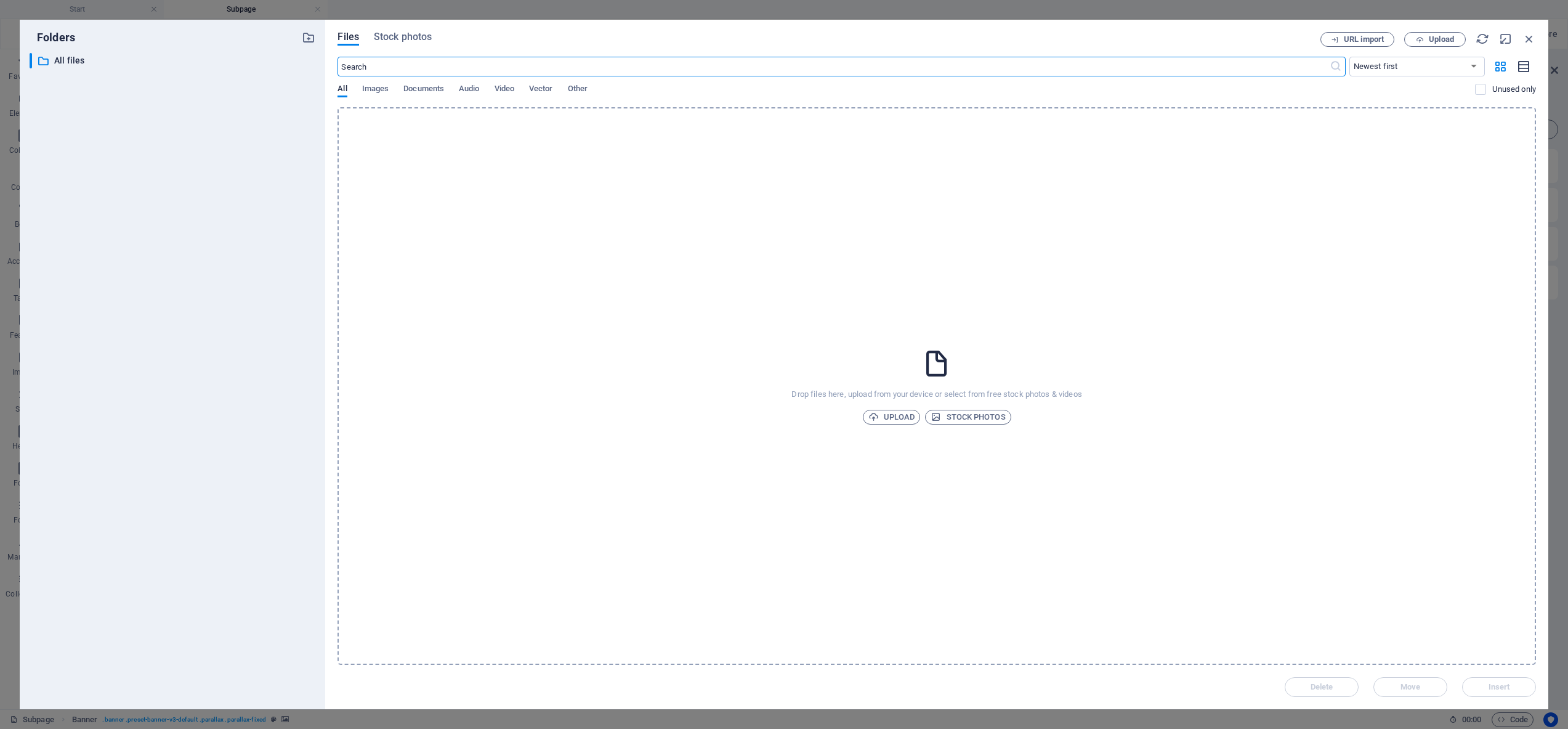
click at [1531, 68] on button "button" at bounding box center [1524, 67] width 24 height 20
click at [75, 59] on p "All files" at bounding box center [174, 60] width 239 height 14
click at [1531, 42] on icon "button" at bounding box center [1529, 38] width 14 height 14
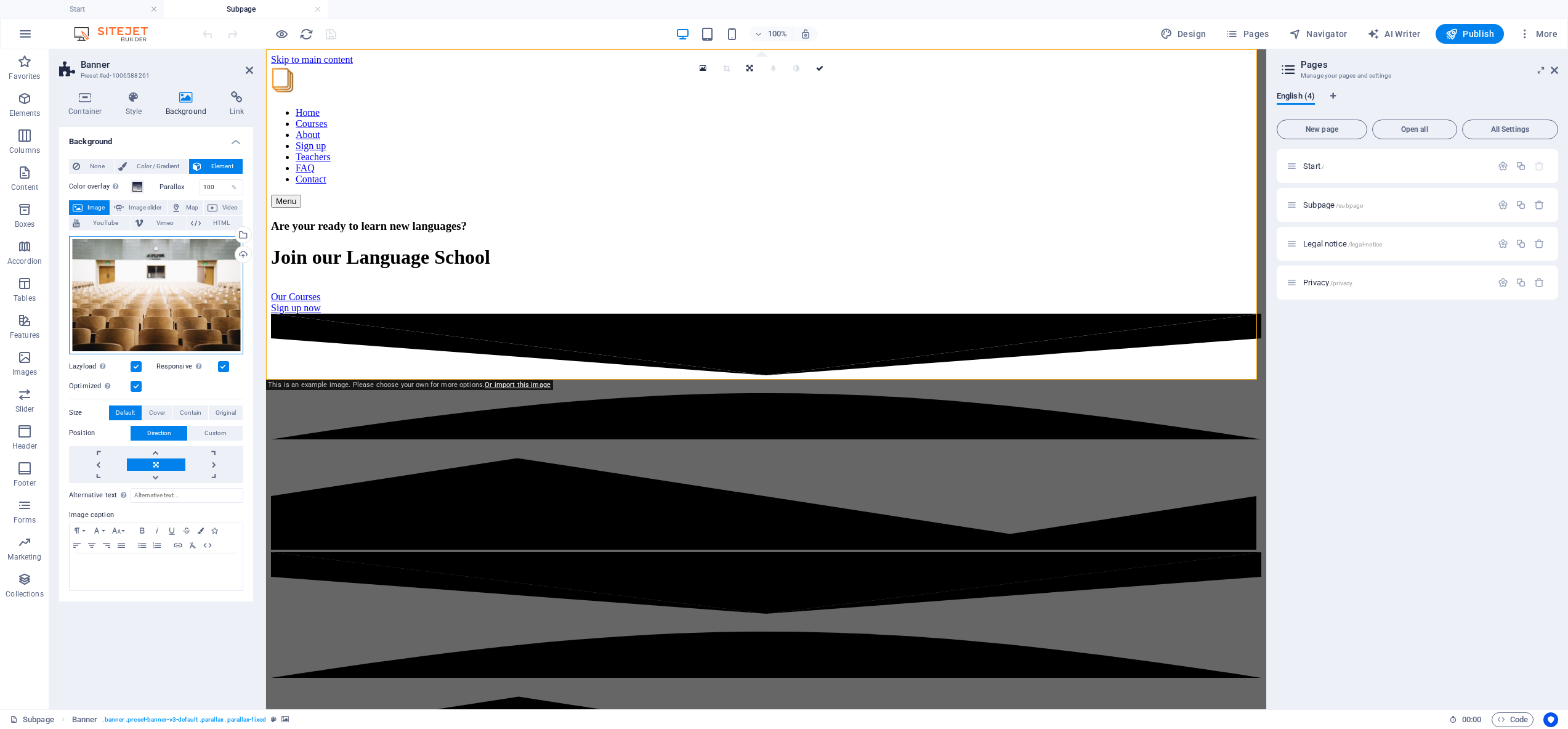
click at [136, 283] on div "Drag files here, click to choose files or select files from Files or our free s…" at bounding box center [156, 295] width 174 height 118
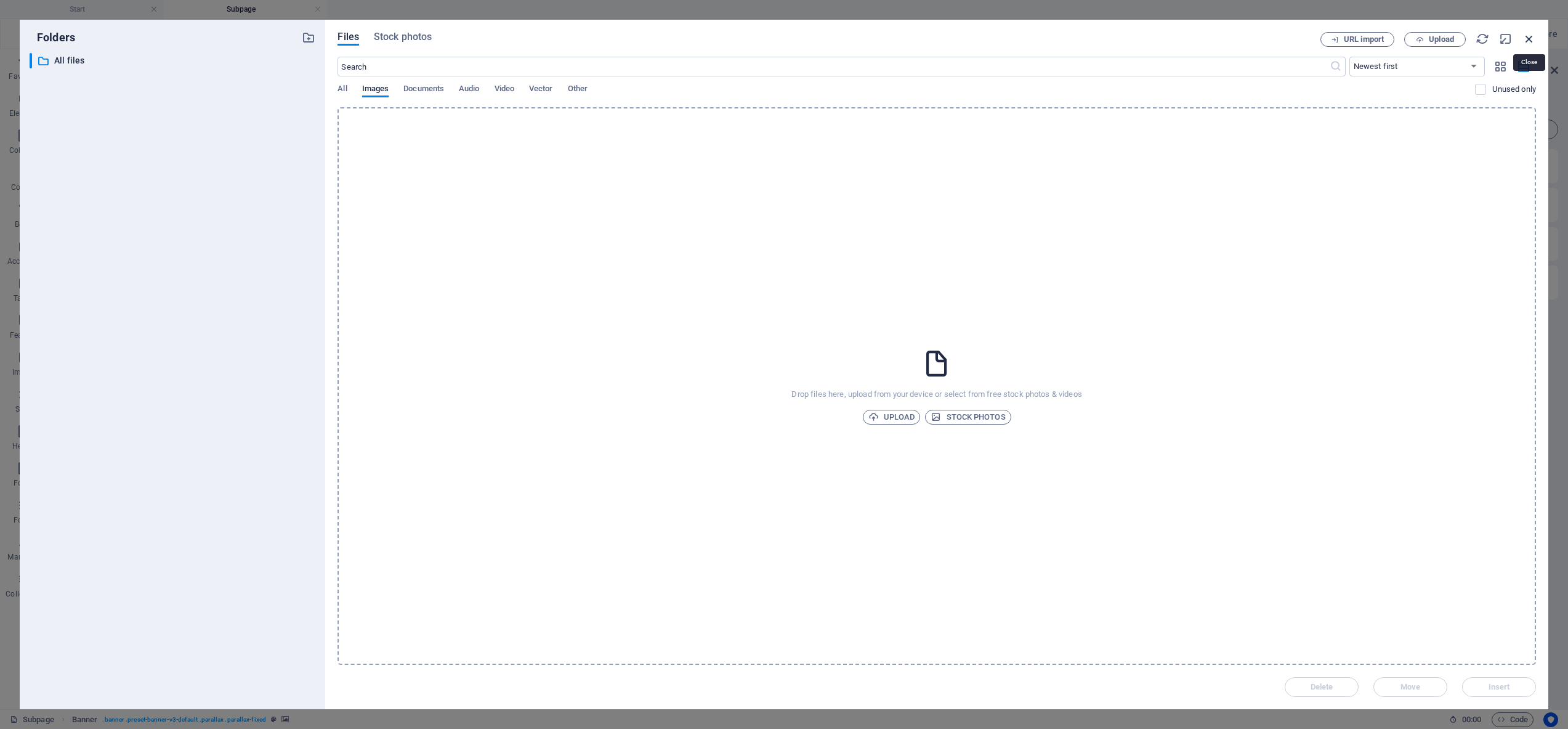
click at [1531, 34] on icon "button" at bounding box center [1529, 38] width 14 height 14
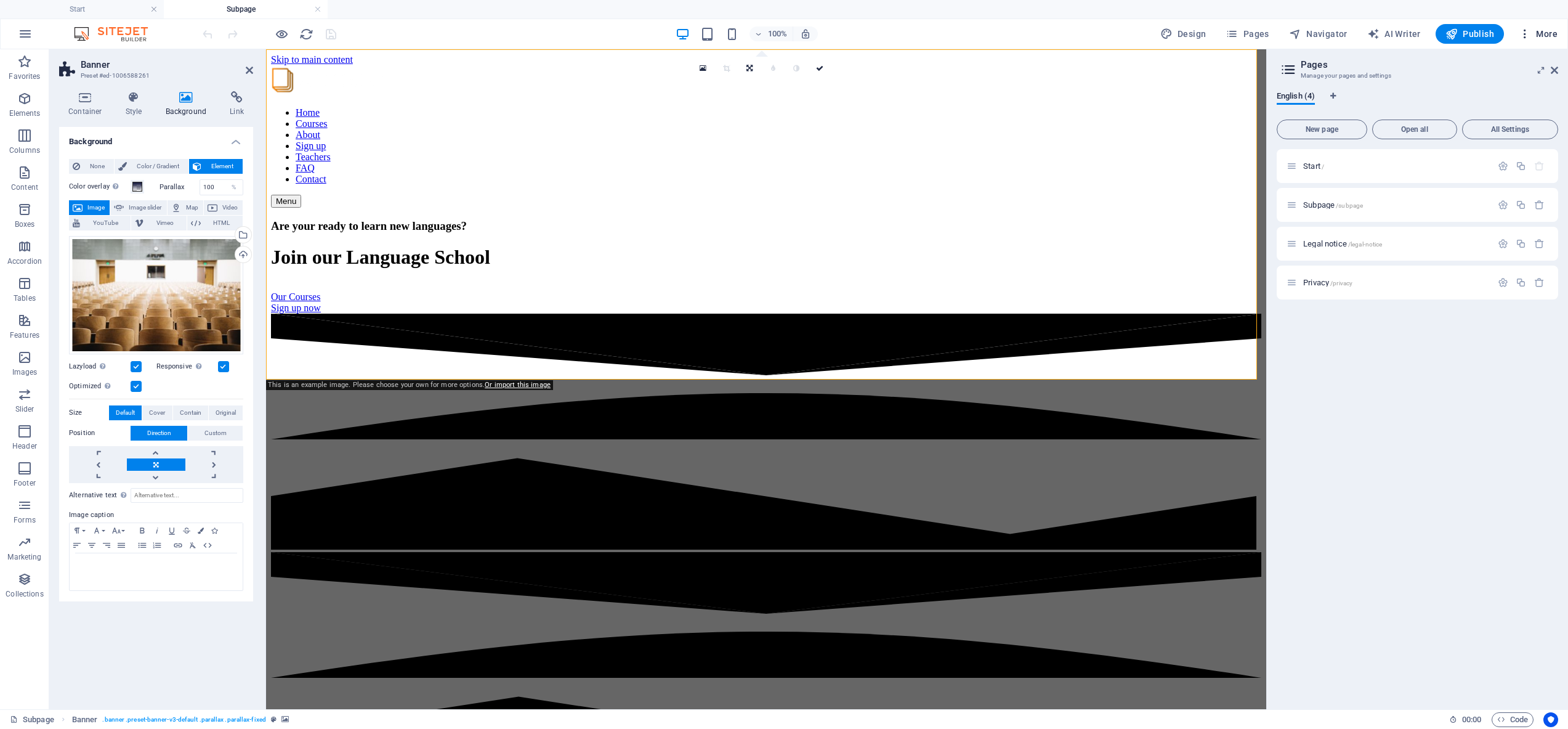
click at [1544, 31] on span "More" at bounding box center [1539, 33] width 39 height 12
click at [1496, 207] on h6 "Files & Stock Photos" at bounding box center [1513, 214] width 73 height 15
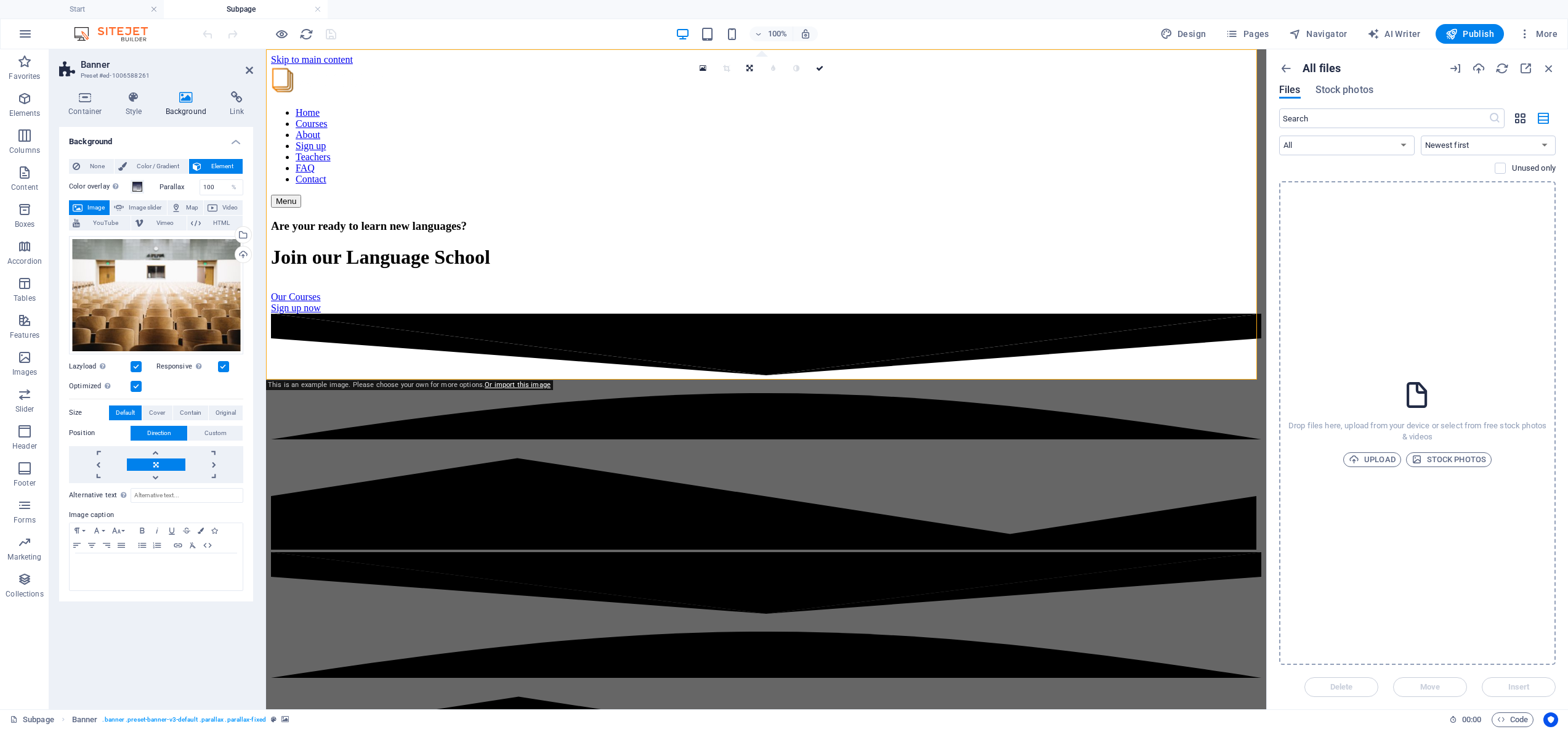
click at [1520, 116] on icon "button" at bounding box center [1520, 118] width 14 height 14
click at [1292, 70] on icon "button" at bounding box center [1286, 68] width 14 height 14
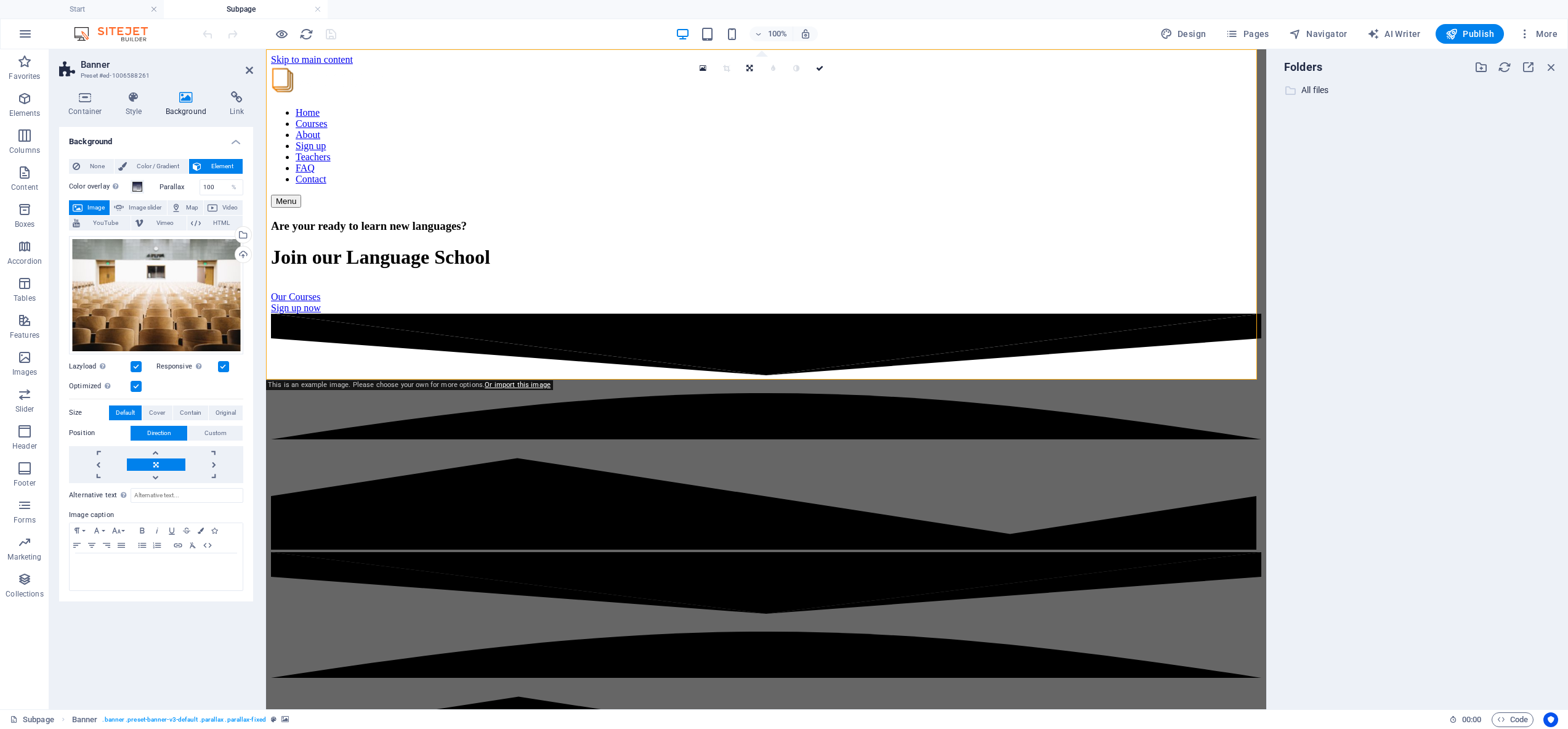
click at [1306, 86] on p "All files" at bounding box center [1418, 89] width 234 height 14
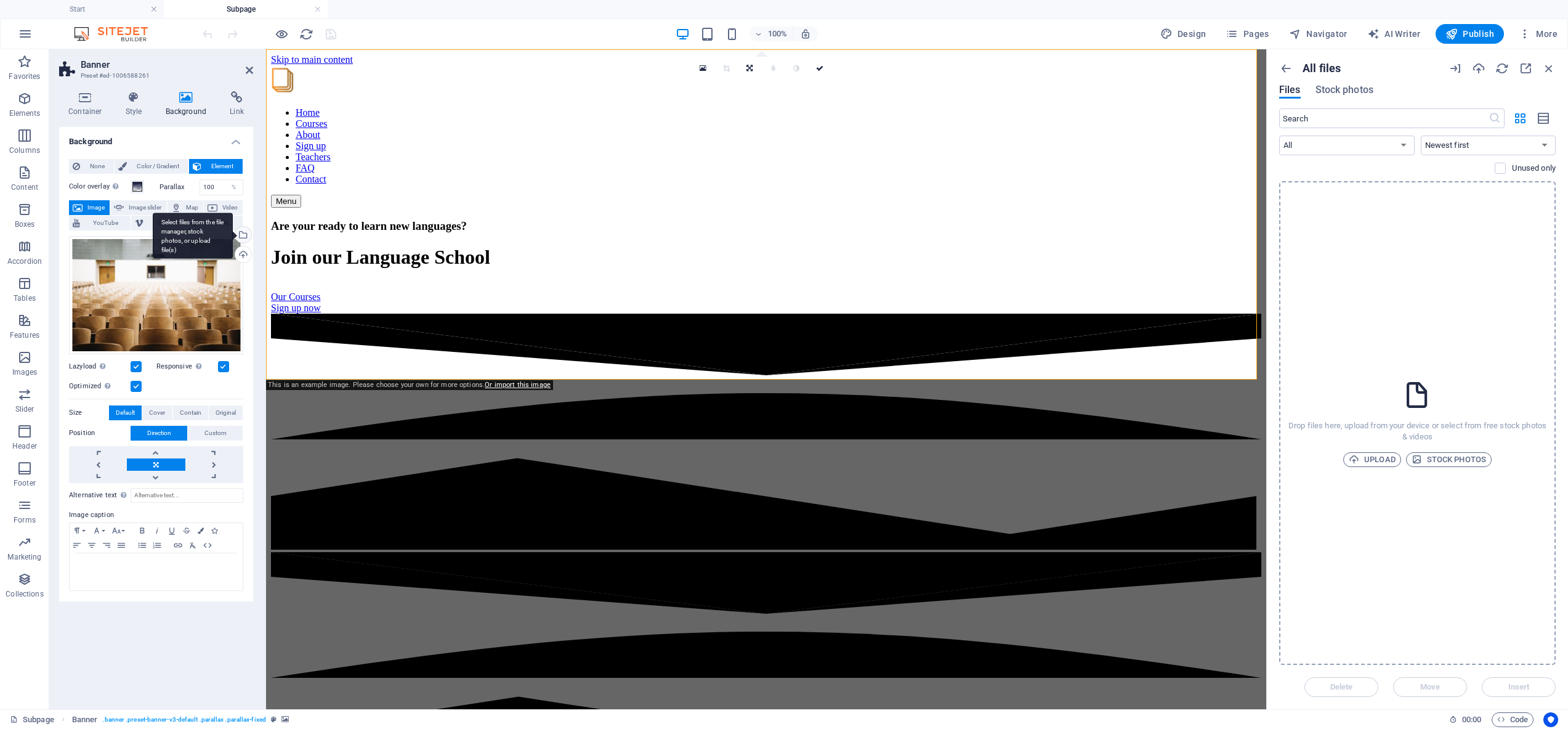
click at [242, 234] on div "Select files from the file manager, stock photos, or upload file(s)" at bounding box center [242, 236] width 19 height 19
